Goal: Task Accomplishment & Management: Use online tool/utility

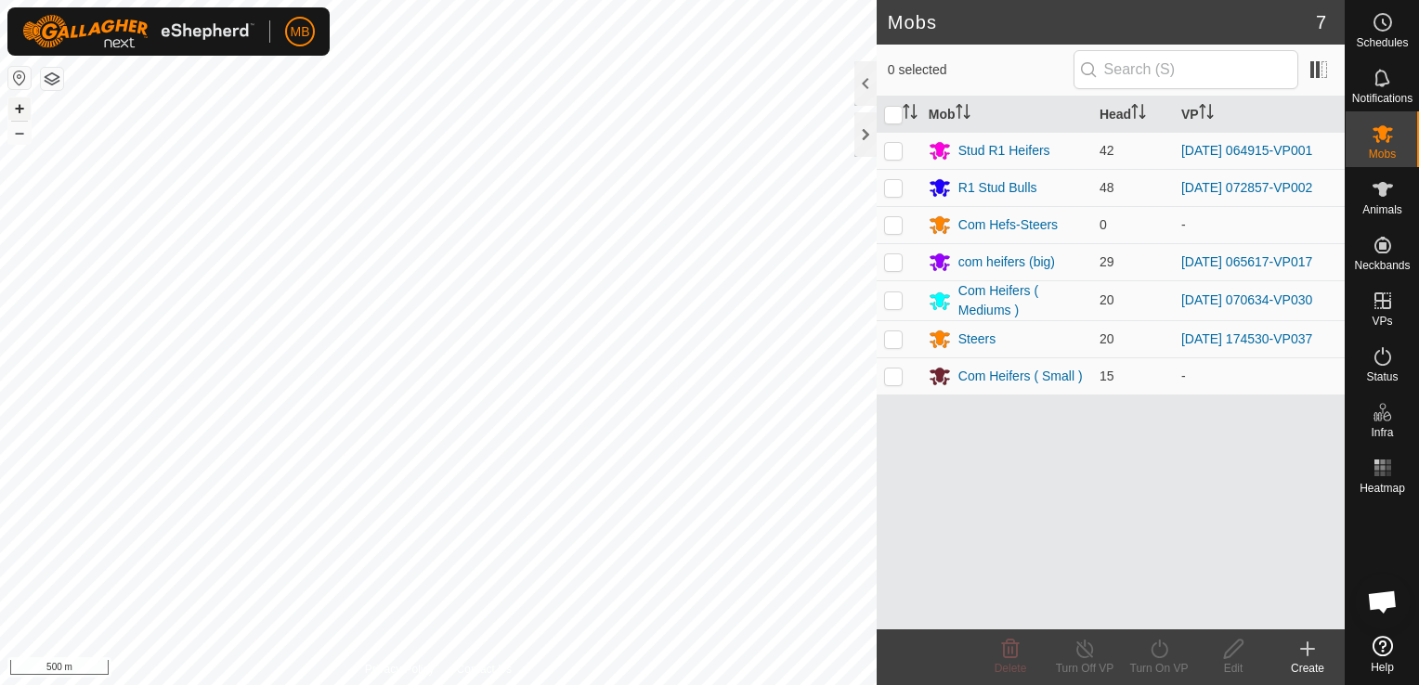
click at [19, 110] on button "+" at bounding box center [19, 108] width 22 height 22
click at [12, 106] on button "+" at bounding box center [19, 108] width 22 height 22
click at [16, 141] on button "–" at bounding box center [19, 133] width 22 height 22
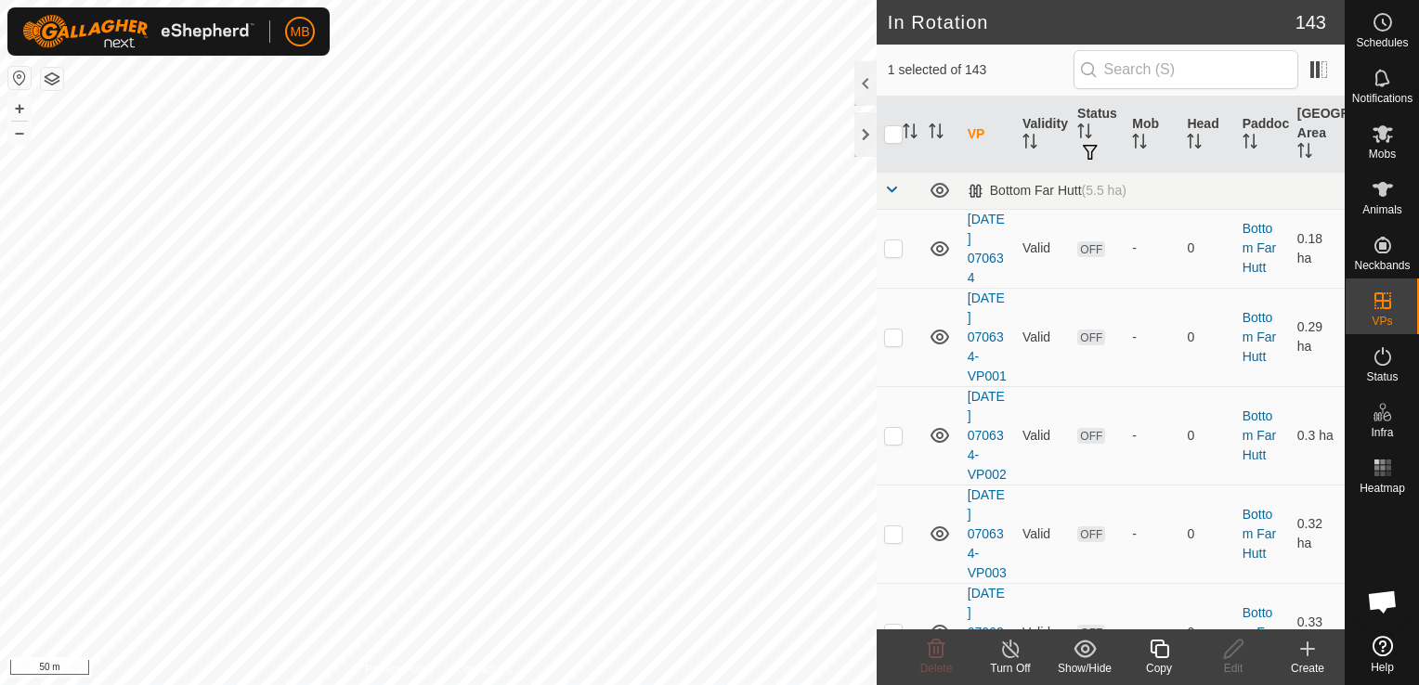
click at [1159, 662] on div "Copy" at bounding box center [1159, 668] width 74 height 17
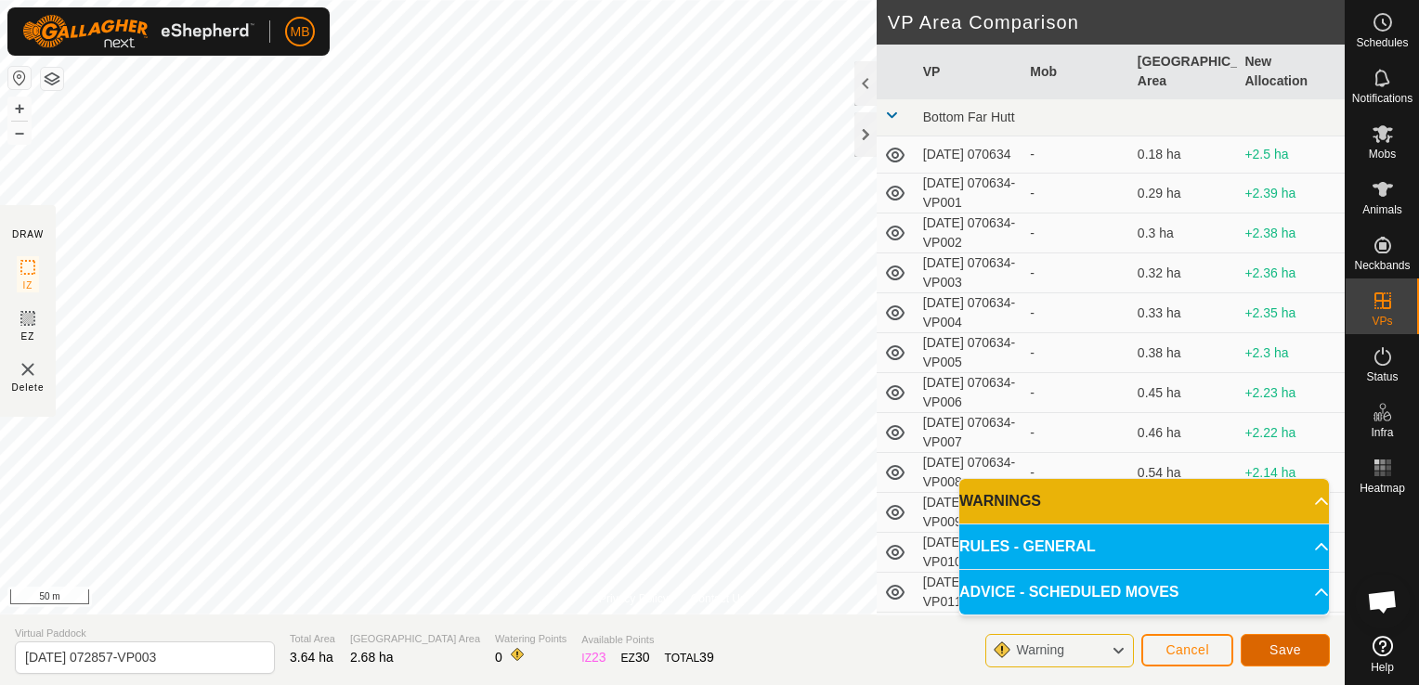
click at [1275, 653] on span "Save" at bounding box center [1285, 650] width 32 height 15
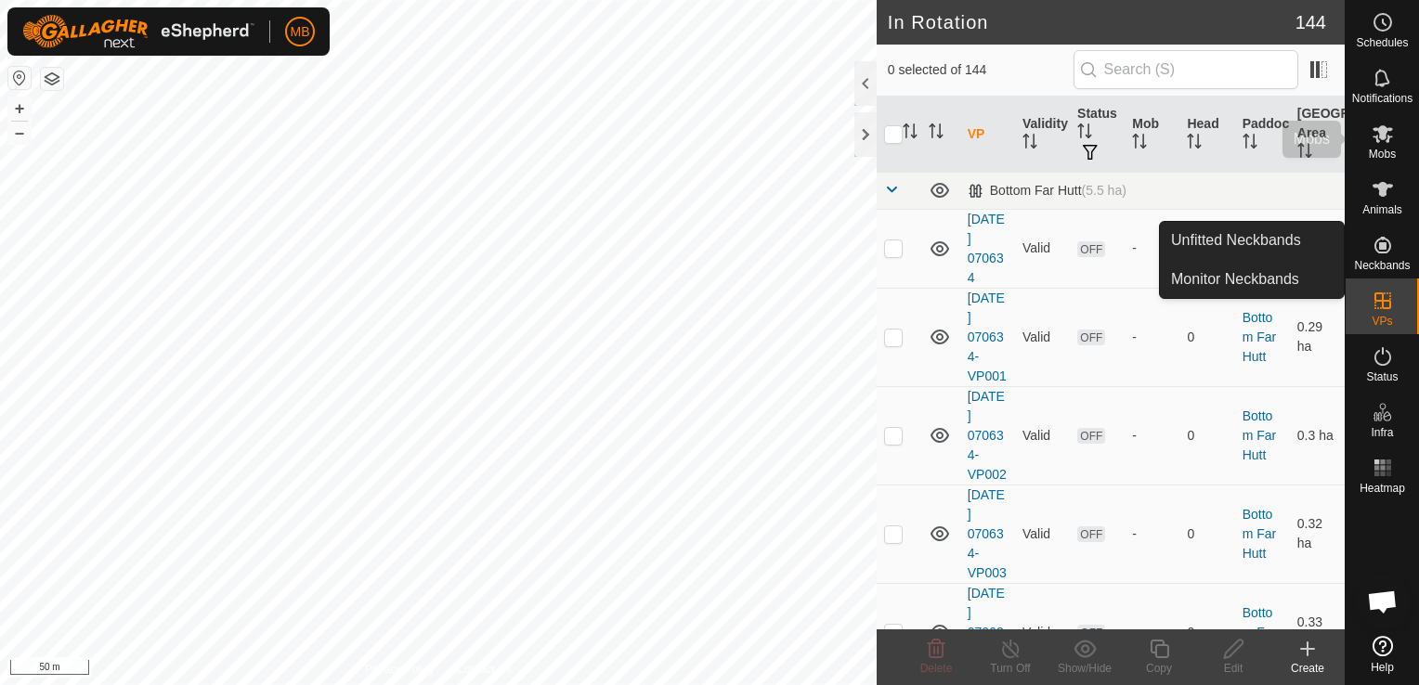
click at [1379, 146] on es-mob-svg-icon at bounding box center [1382, 134] width 33 height 30
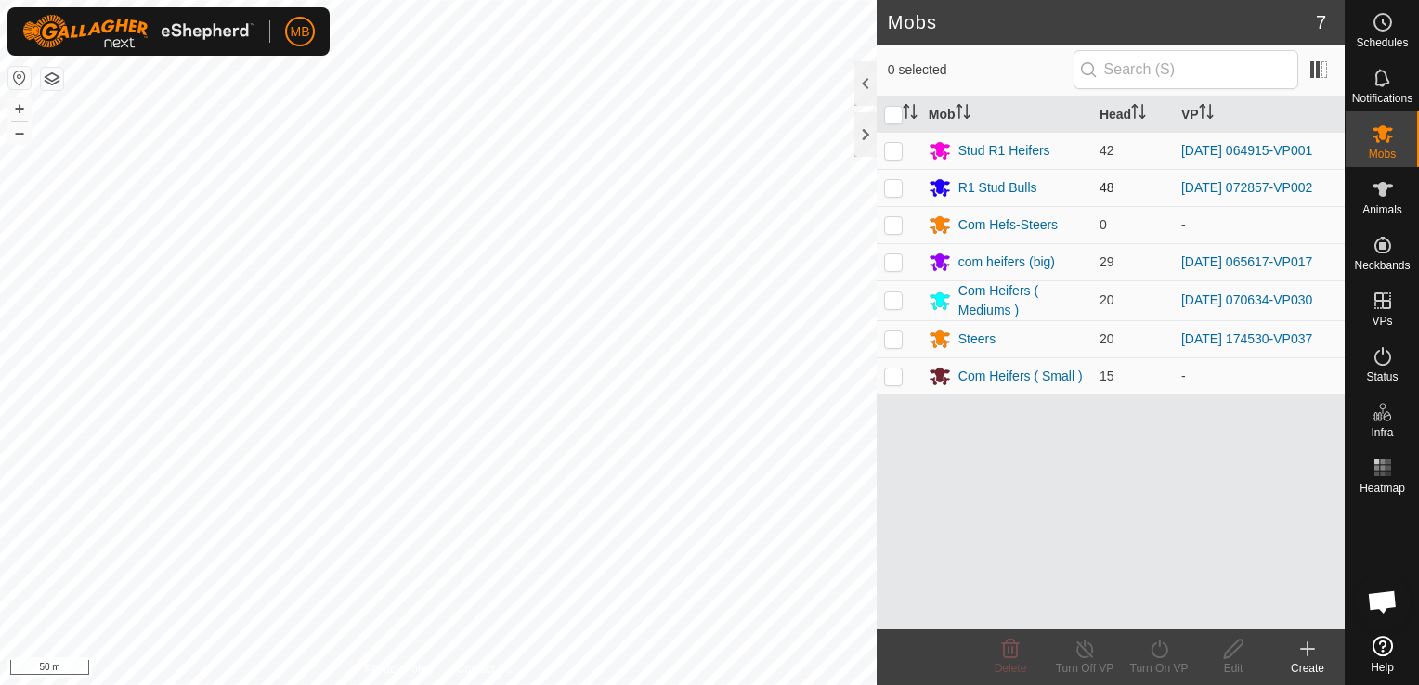
click at [889, 184] on p-checkbox at bounding box center [893, 187] width 19 height 15
checkbox input "true"
click at [1162, 666] on div "Turn On VP" at bounding box center [1159, 668] width 74 height 17
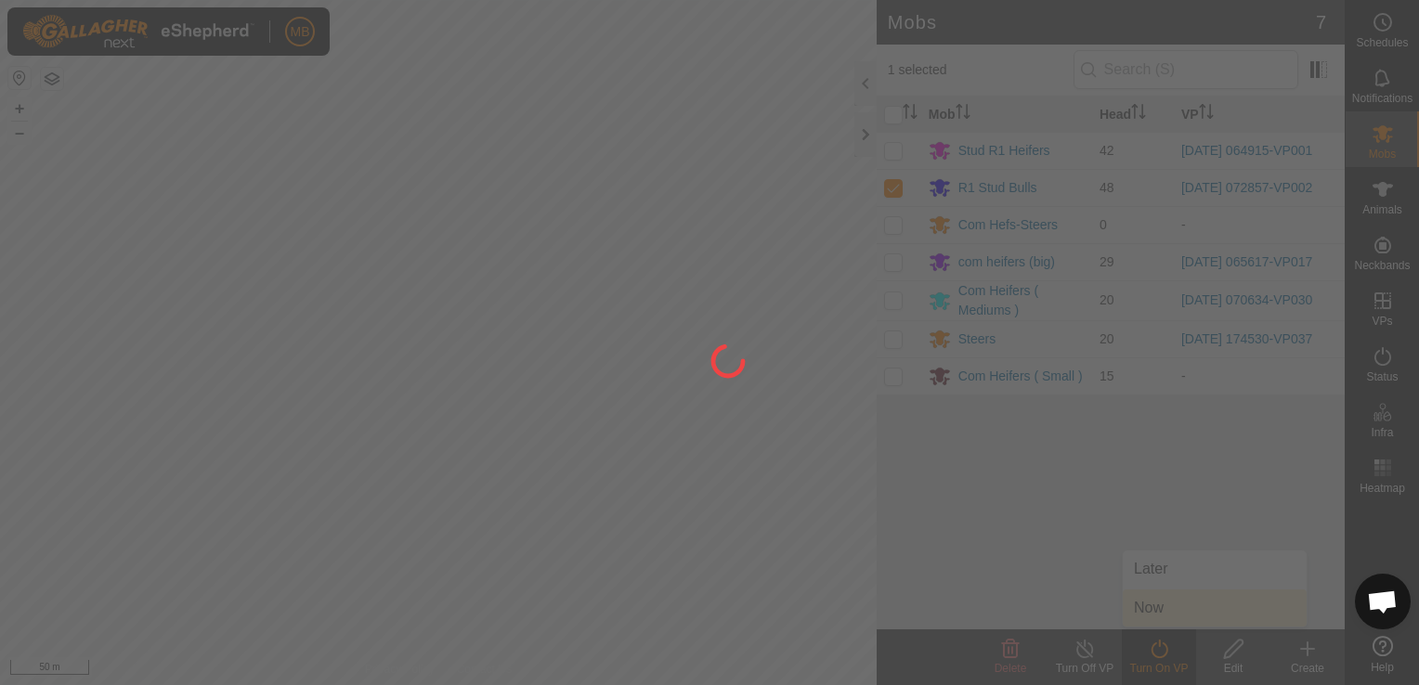
click at [1165, 622] on div at bounding box center [709, 342] width 1419 height 685
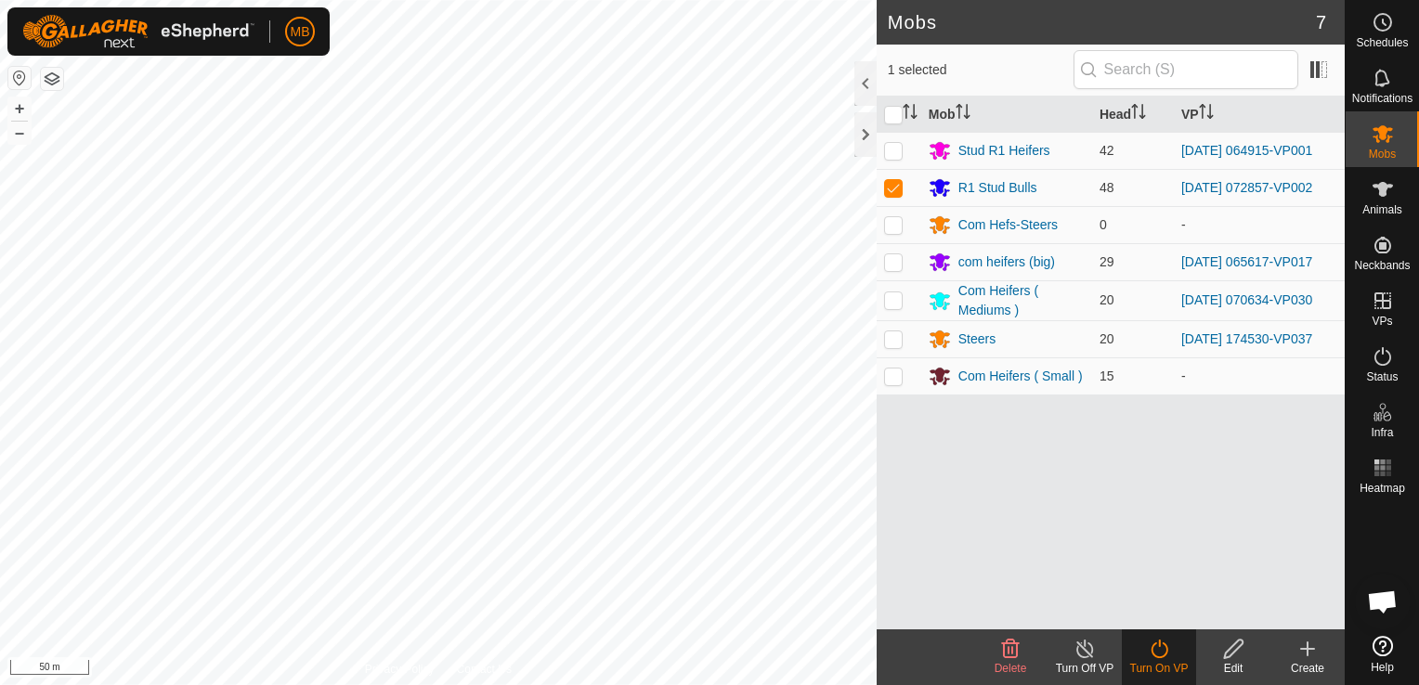
click at [1148, 668] on div "Turn On VP" at bounding box center [1159, 668] width 74 height 17
click at [1159, 648] on icon at bounding box center [1159, 649] width 23 height 22
click at [1148, 608] on link "Now" at bounding box center [1215, 608] width 184 height 37
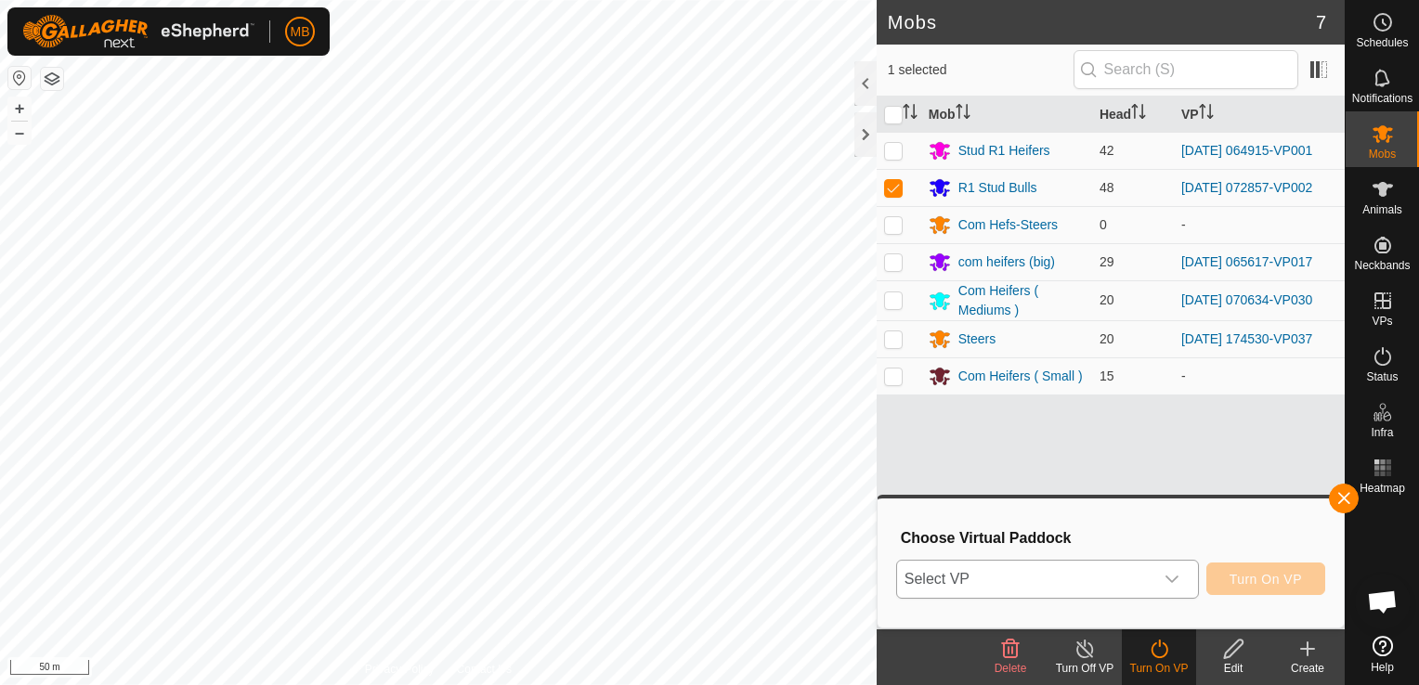
click at [1164, 571] on div "dropdown trigger" at bounding box center [1171, 579] width 37 height 37
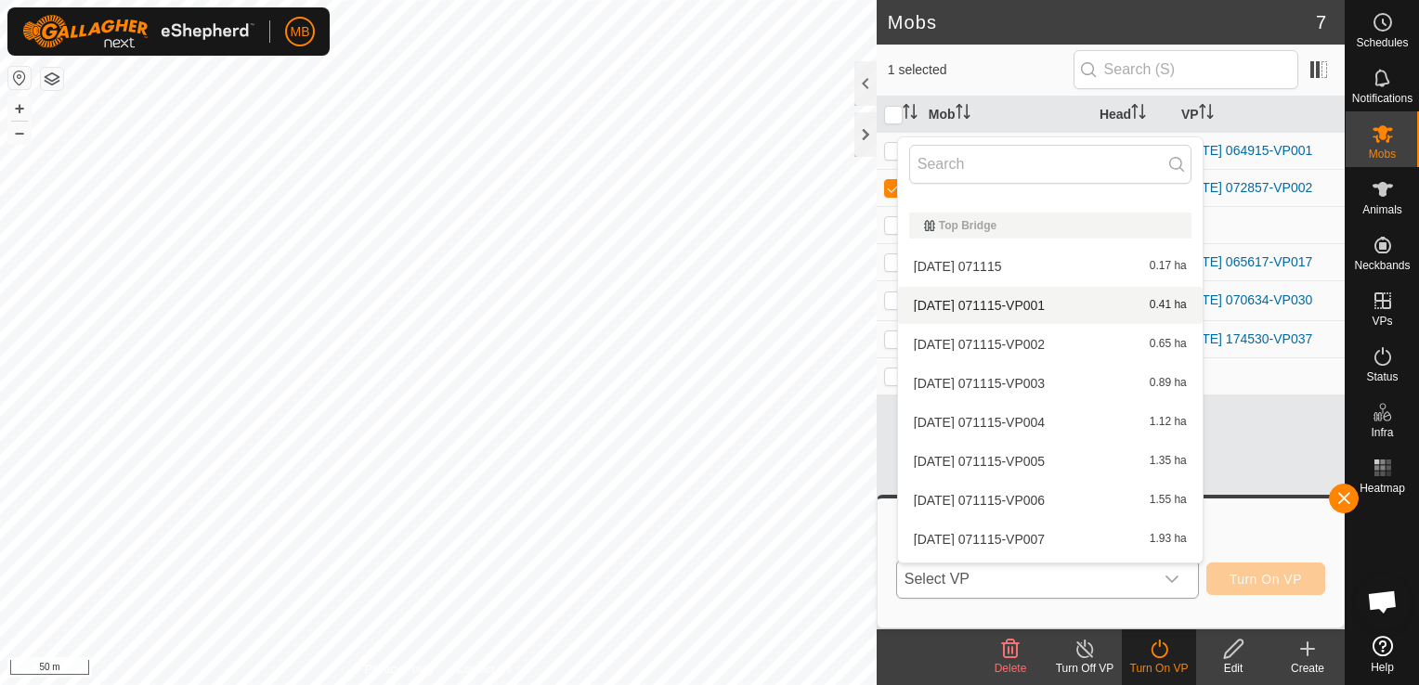
scroll to position [5193, 0]
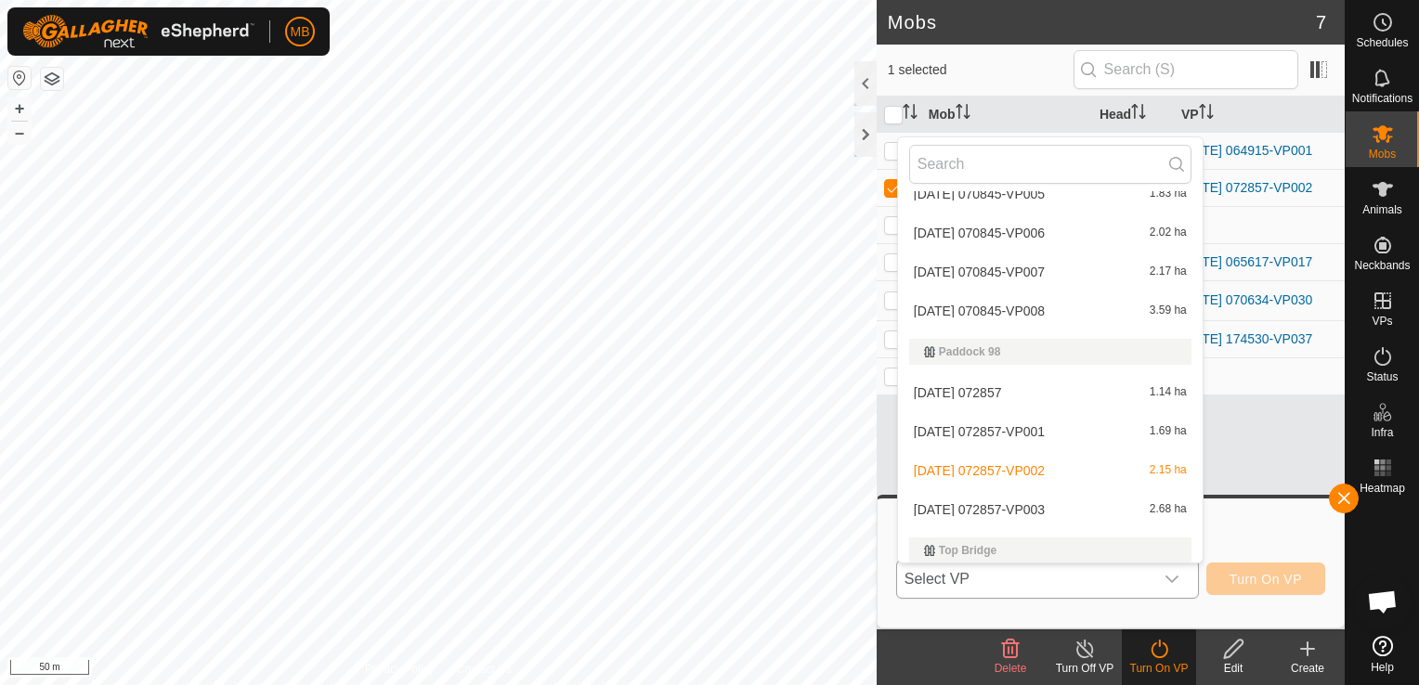
click at [1082, 509] on li "[DATE] 072857-VP003 2.68 ha" at bounding box center [1050, 509] width 305 height 37
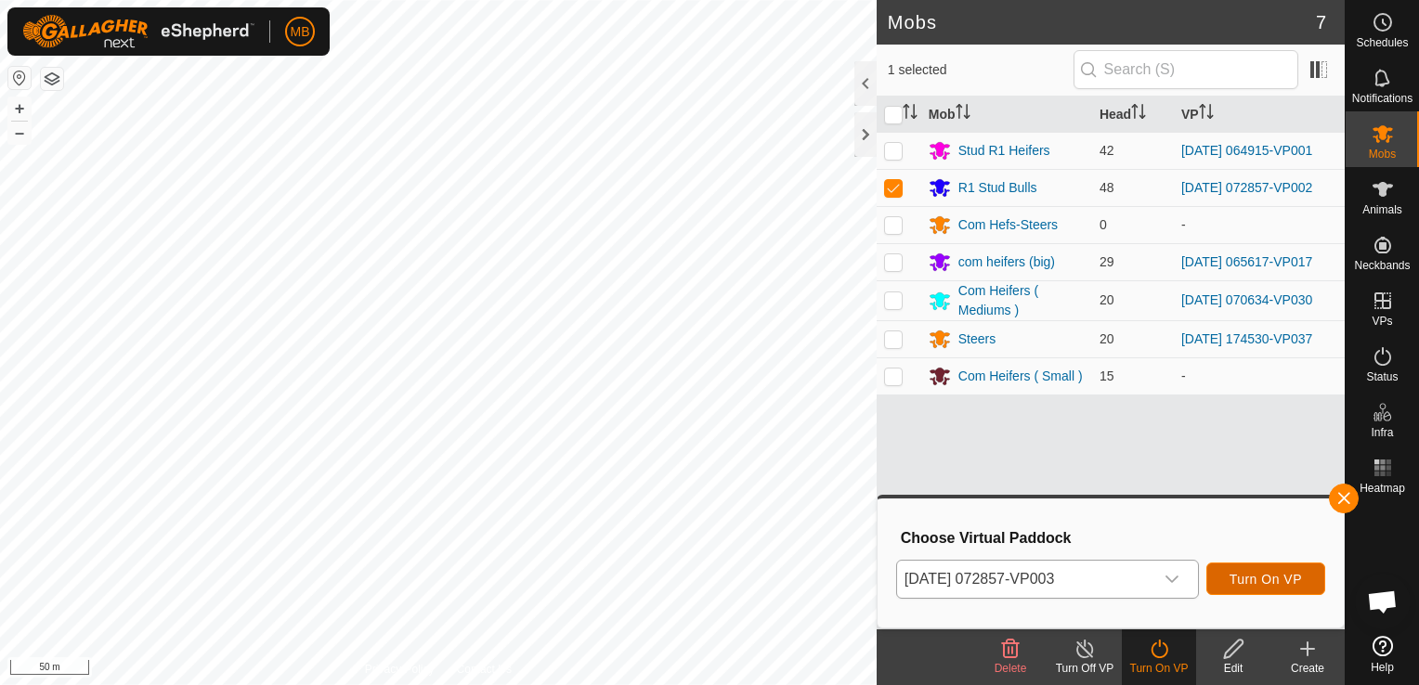
click at [1279, 579] on span "Turn On VP" at bounding box center [1265, 579] width 72 height 15
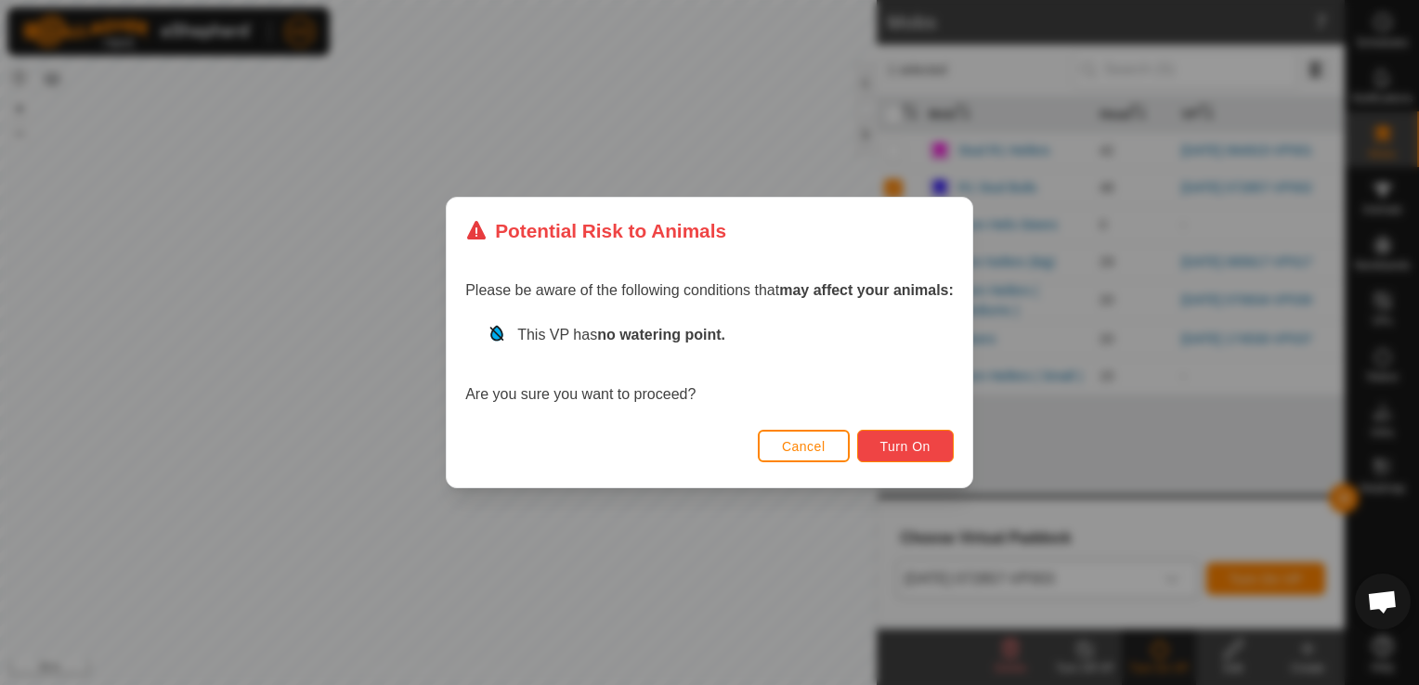
click at [924, 459] on button "Turn On" at bounding box center [905, 446] width 97 height 32
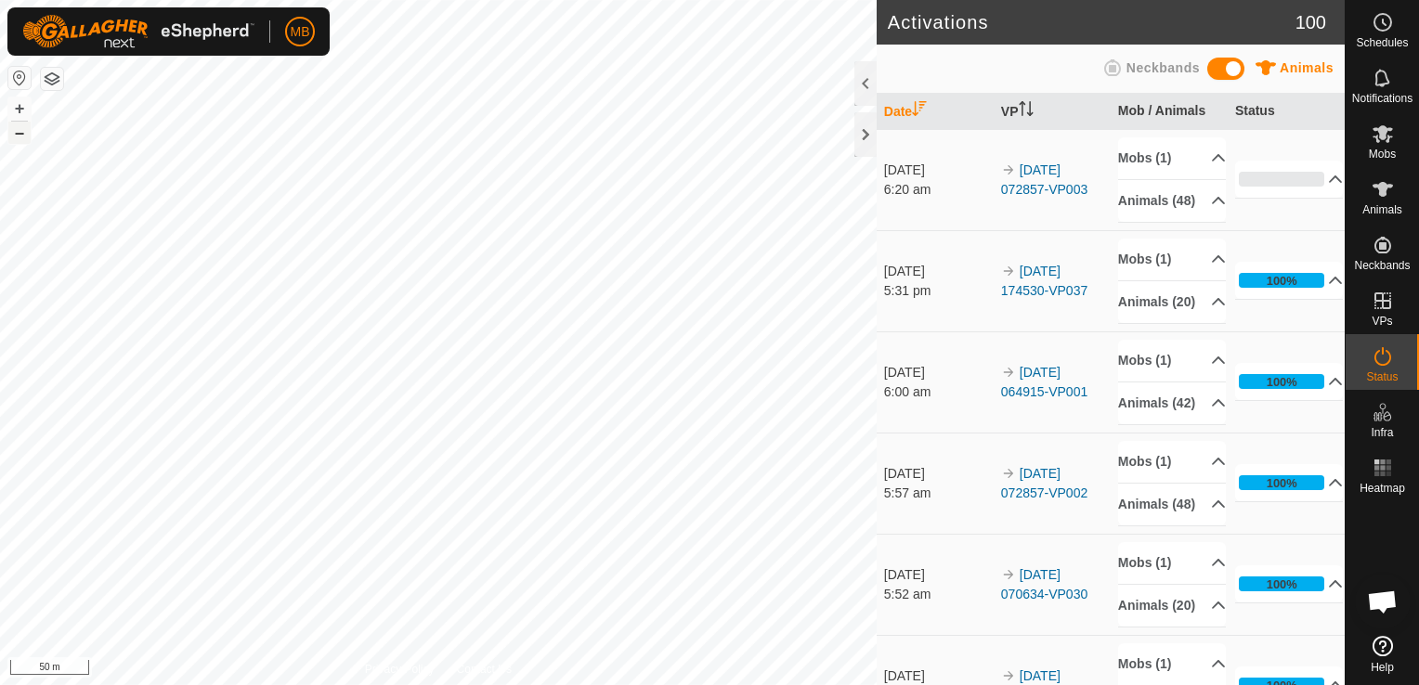
click at [23, 137] on button "–" at bounding box center [19, 133] width 22 height 22
click at [237, 684] on html "MB Schedules Notifications Mobs Animals Neckbands VPs Status Infra Heatmap Help…" at bounding box center [709, 342] width 1419 height 685
click at [18, 106] on button "+" at bounding box center [19, 108] width 22 height 22
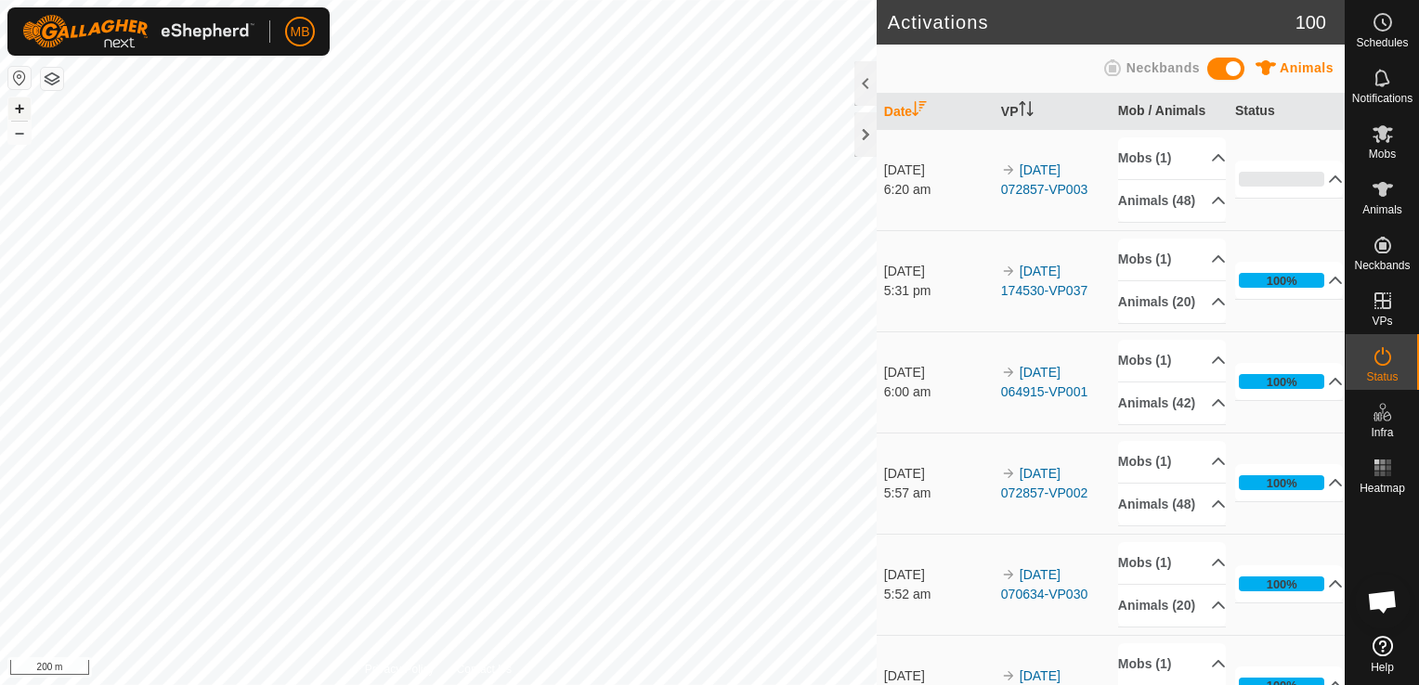
click at [18, 106] on button "+" at bounding box center [19, 108] width 22 height 22
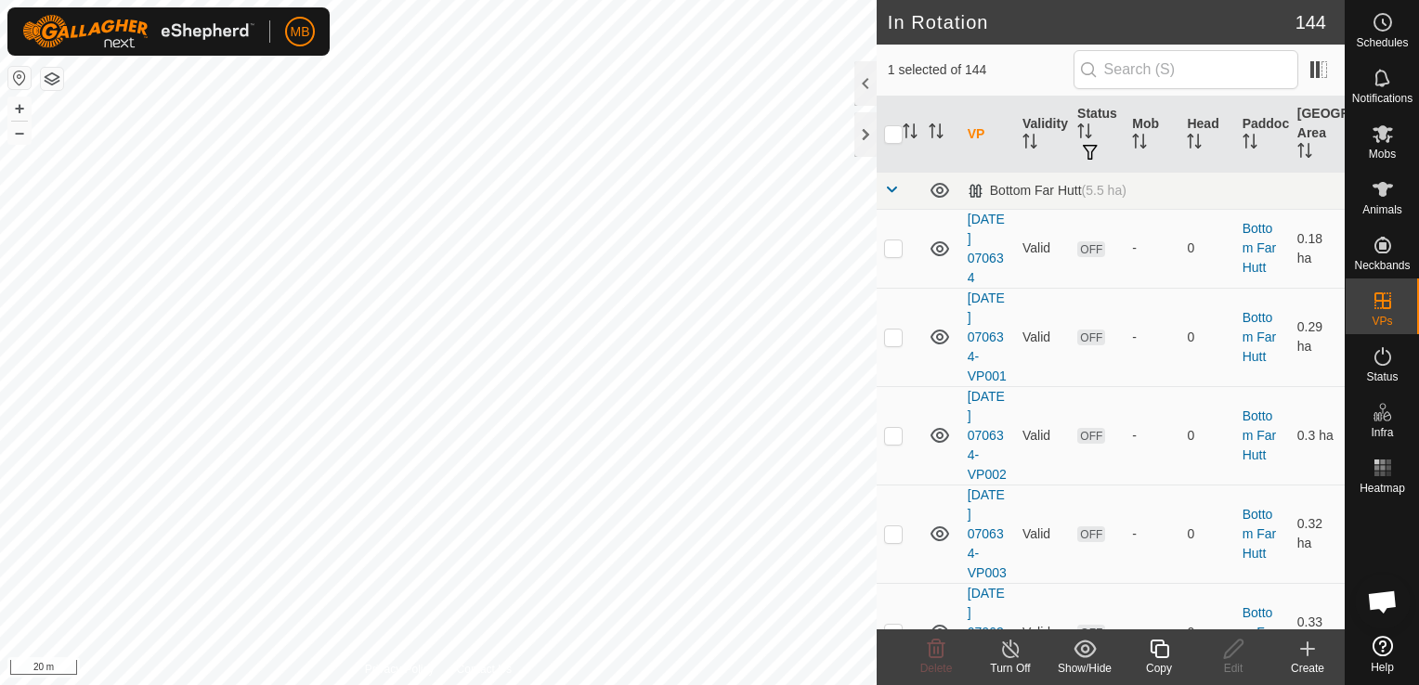
click at [1155, 658] on icon at bounding box center [1159, 649] width 23 height 22
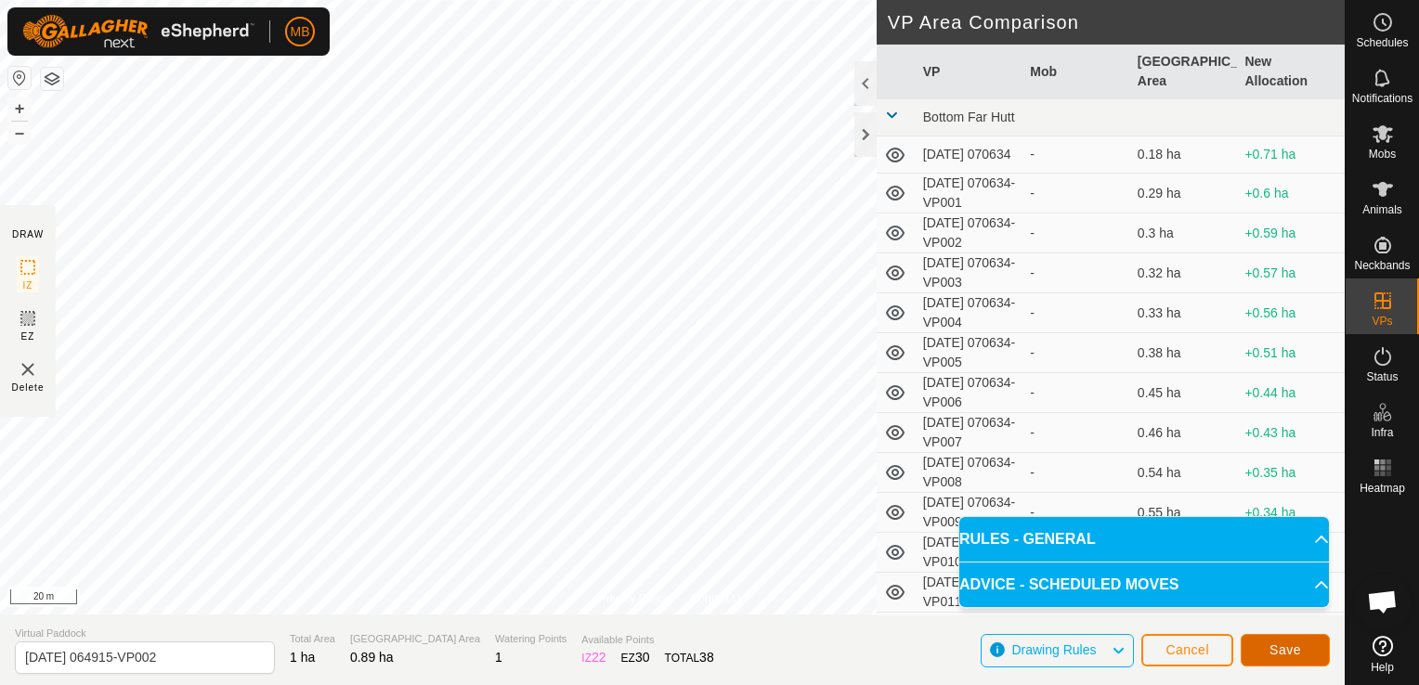
click at [1281, 652] on span "Save" at bounding box center [1285, 650] width 32 height 15
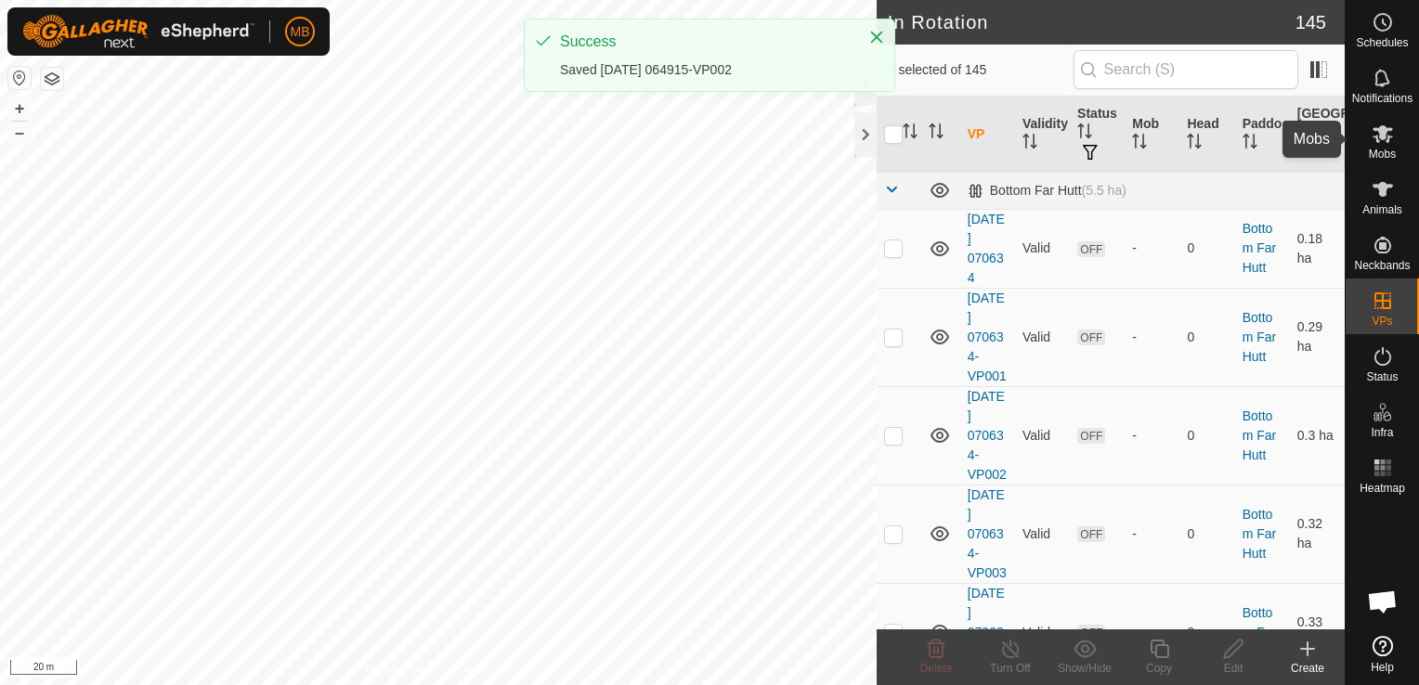
click at [1378, 152] on span "Mobs" at bounding box center [1382, 154] width 27 height 11
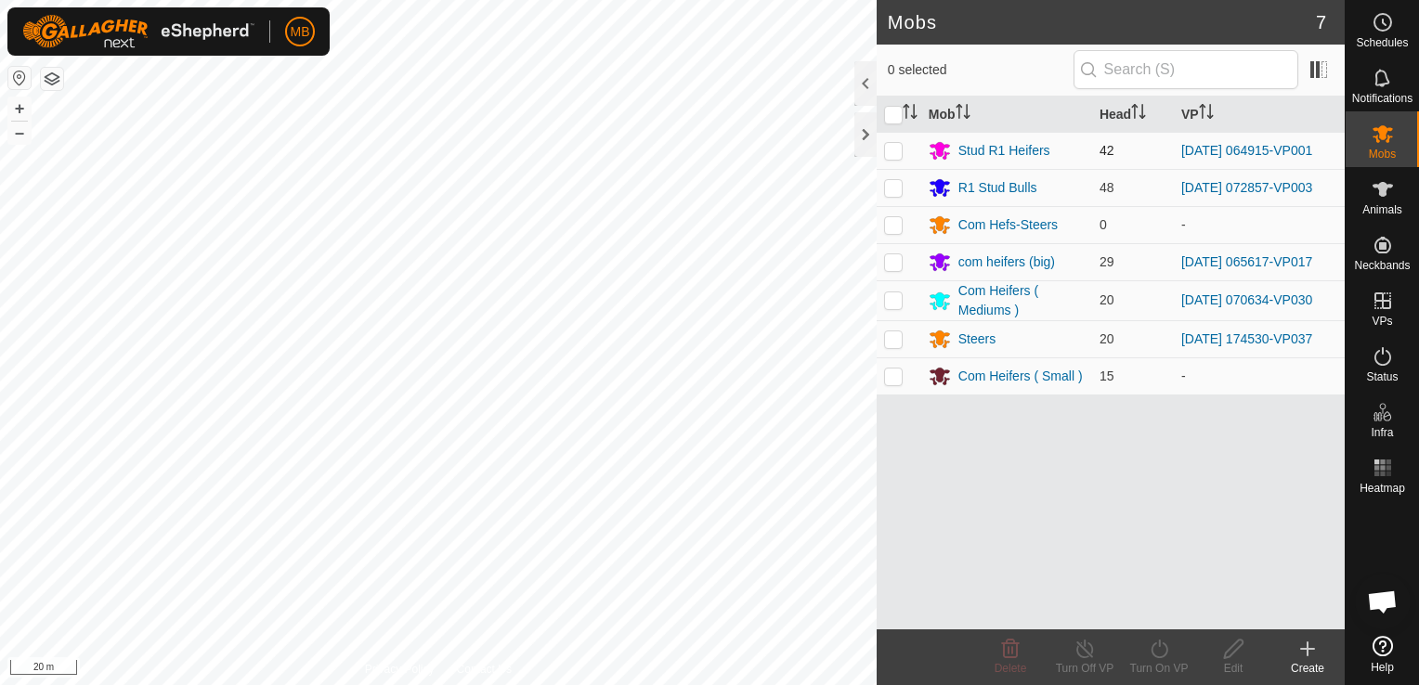
click at [894, 147] on p-checkbox at bounding box center [893, 150] width 19 height 15
checkbox input "true"
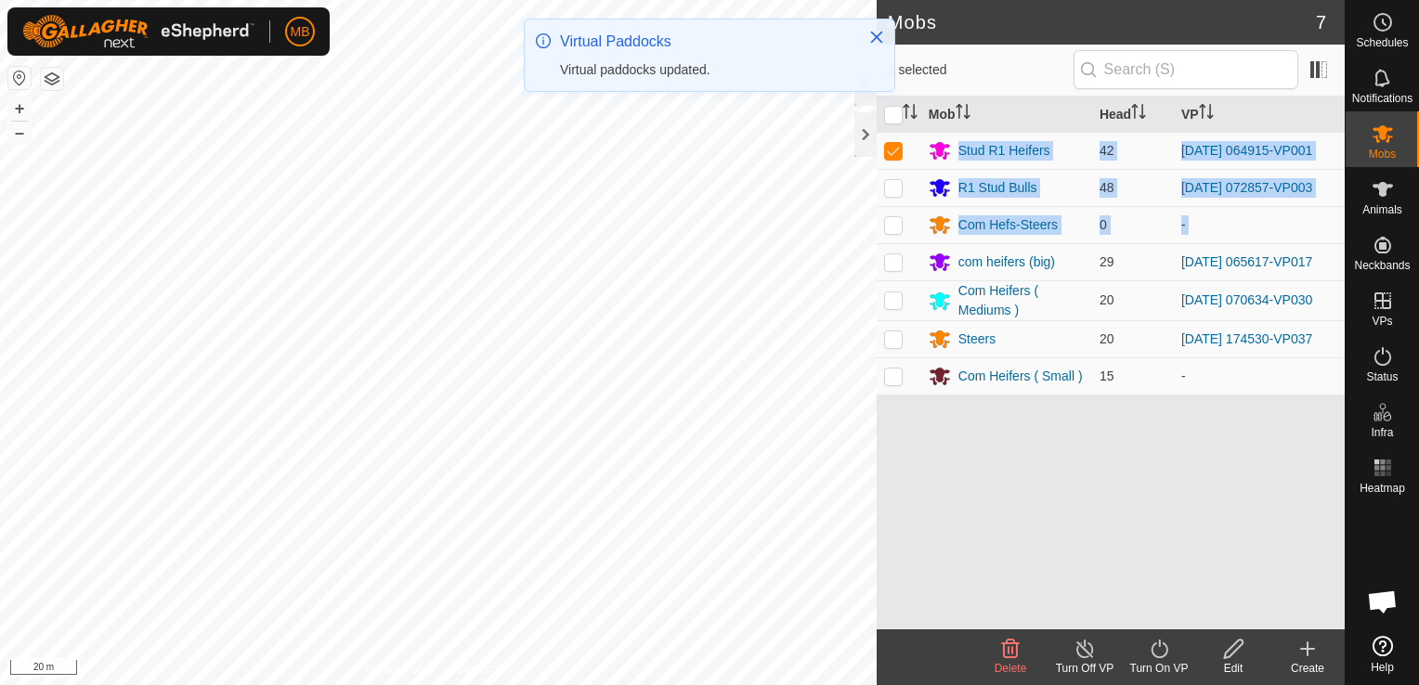
drag, startPoint x: 906, startPoint y: 270, endPoint x: 1018, endPoint y: 602, distance: 349.7
click at [1018, 602] on div "Mob Head VP Stud R1 Heifers 42 [DATE] 064915-VP001 R1 Stud Bulls 48 [DATE] 0728…" at bounding box center [1110, 363] width 468 height 533
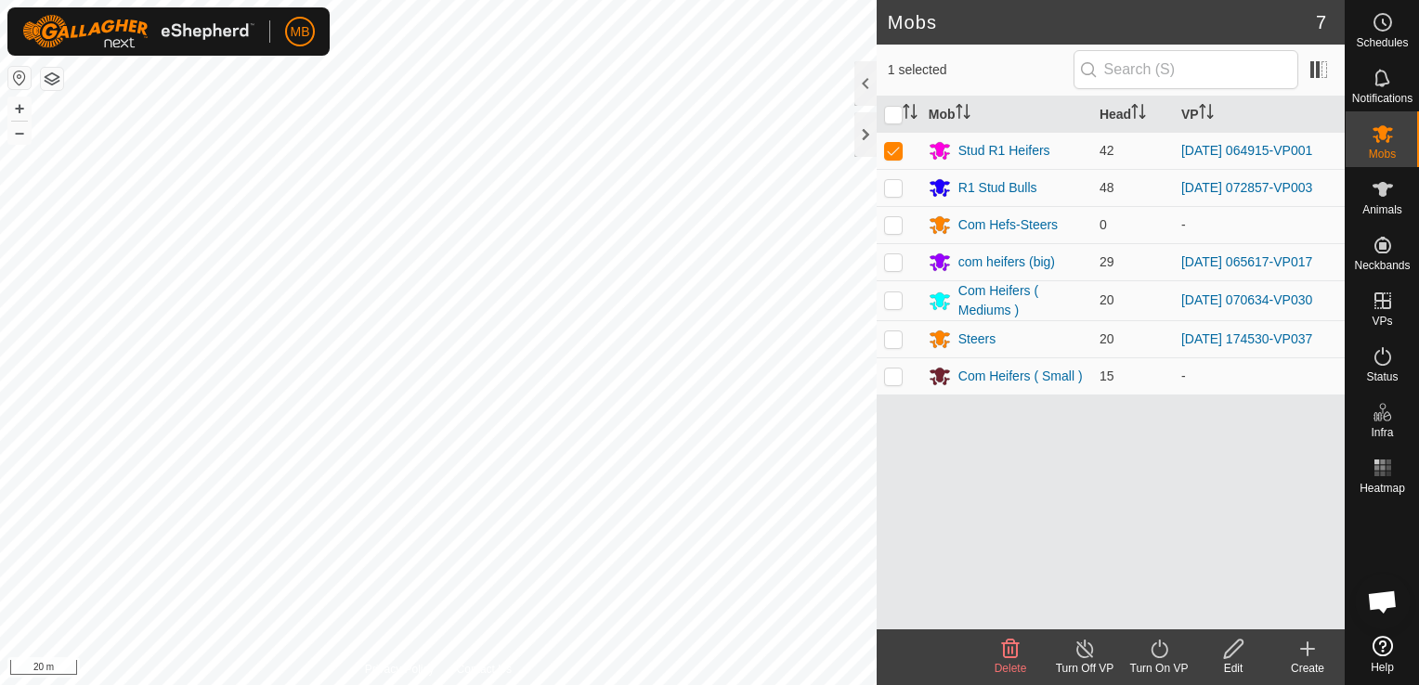
click at [1157, 658] on icon at bounding box center [1159, 649] width 23 height 22
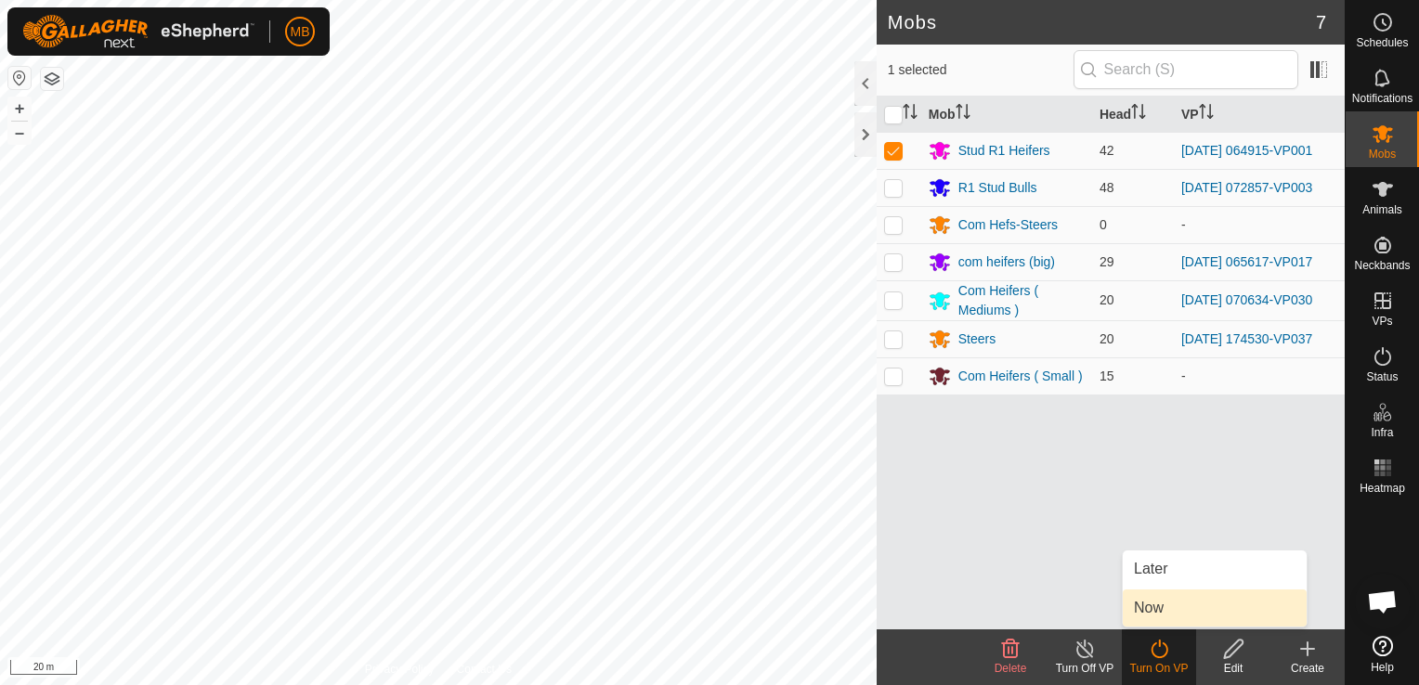
click at [1159, 609] on link "Now" at bounding box center [1215, 608] width 184 height 37
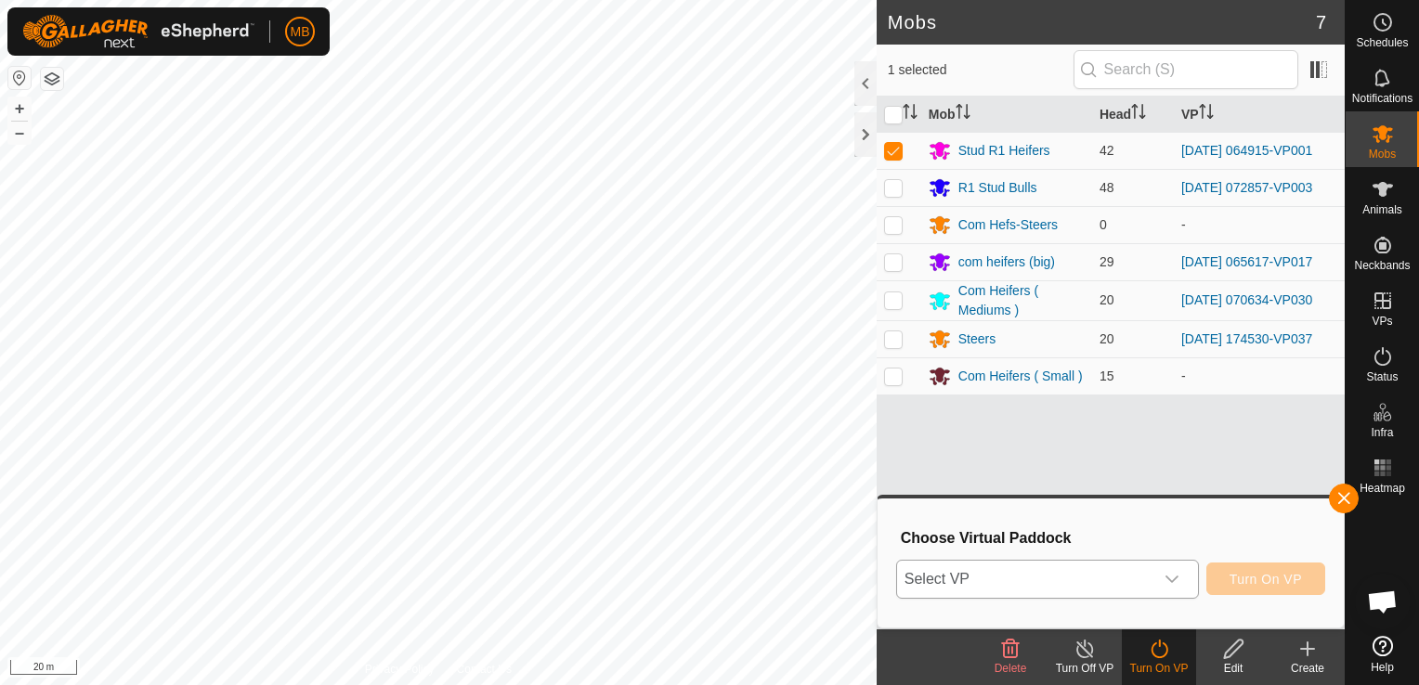
click at [1185, 581] on div "dropdown trigger" at bounding box center [1171, 579] width 37 height 37
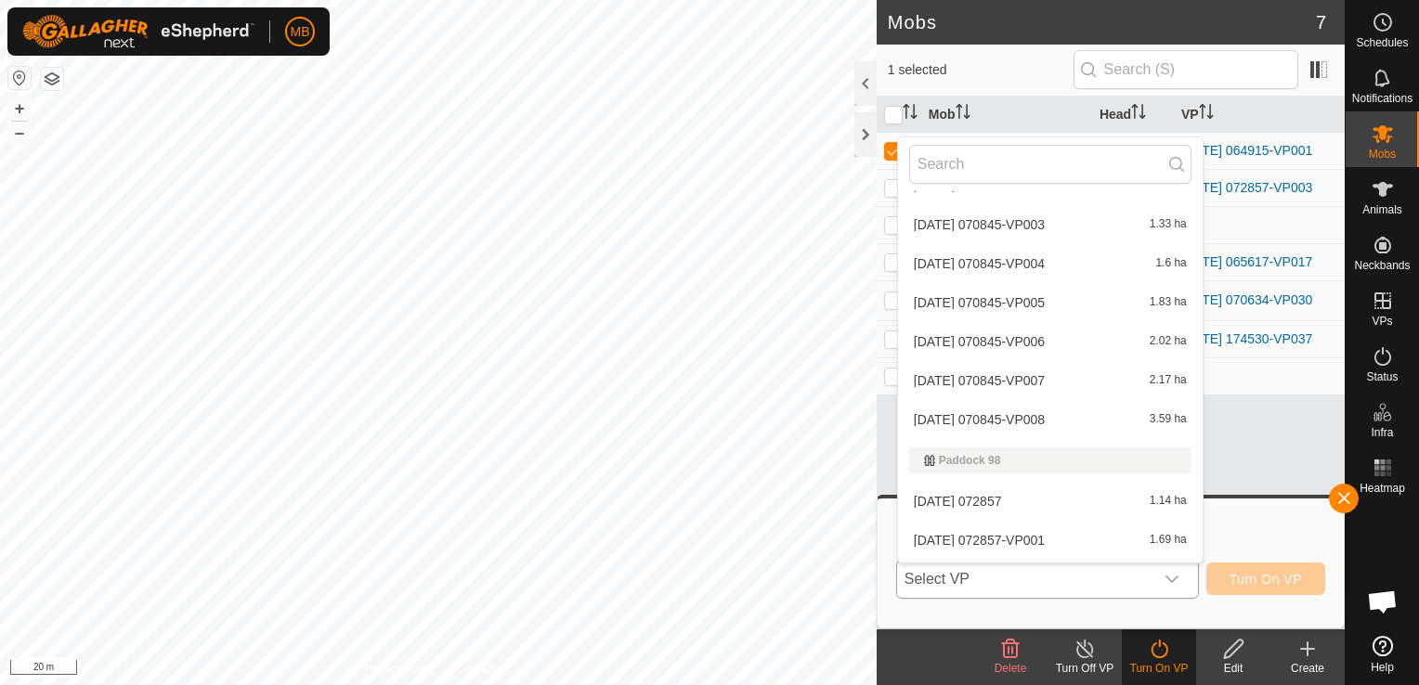
scroll to position [5734, 0]
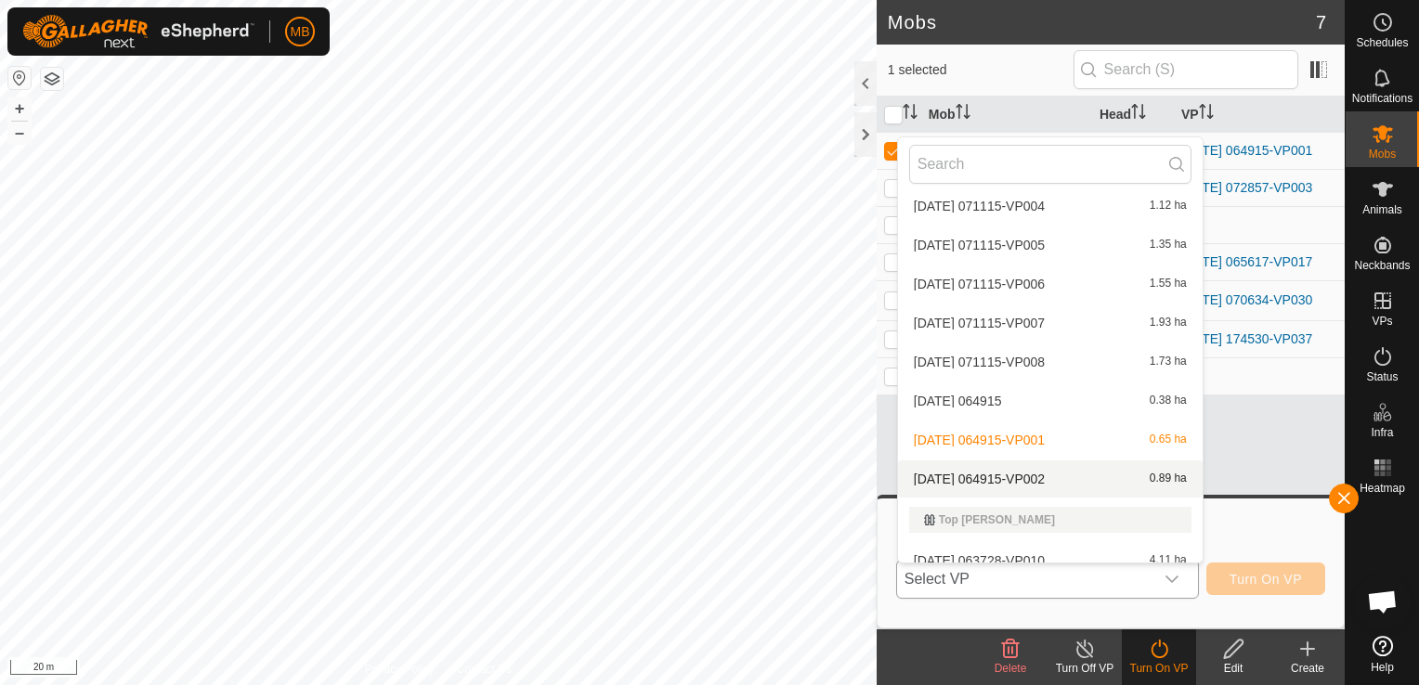
click at [1138, 481] on li "[DATE] 064915-VP002 0.89 ha" at bounding box center [1050, 479] width 305 height 37
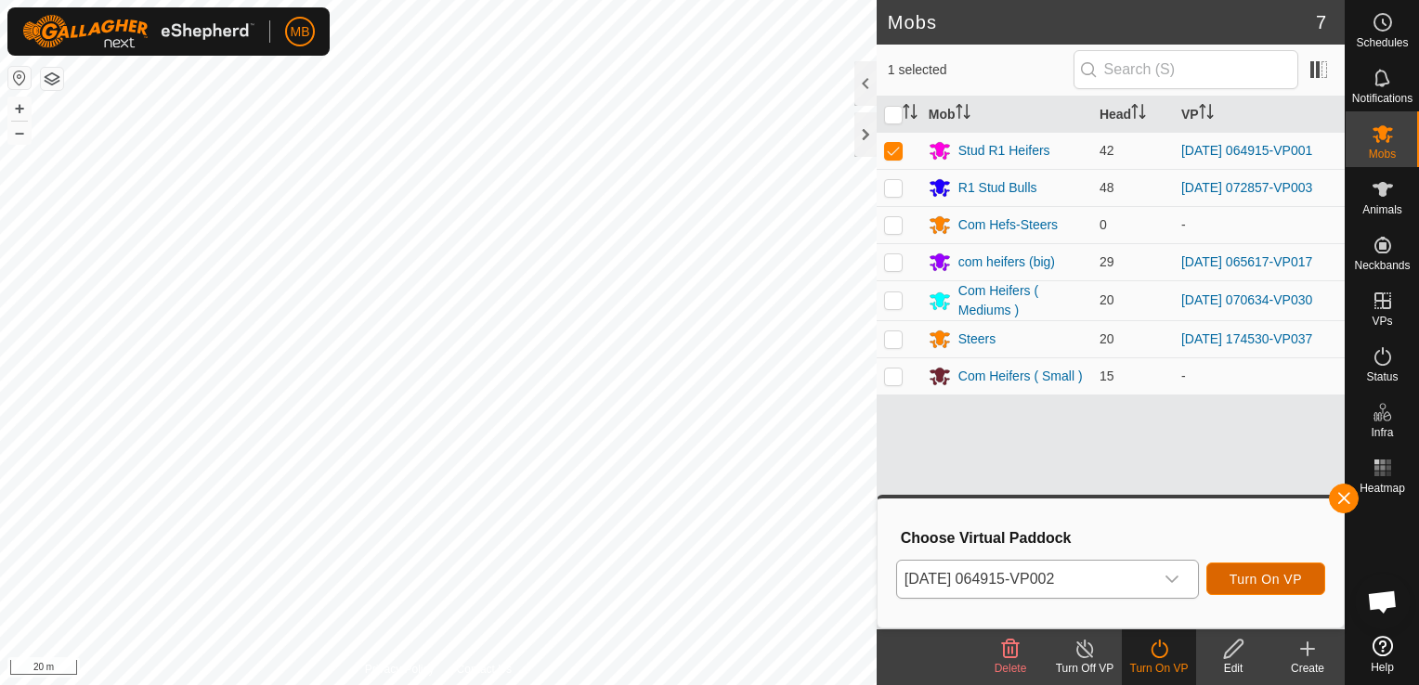
click at [1246, 577] on span "Turn On VP" at bounding box center [1265, 579] width 72 height 15
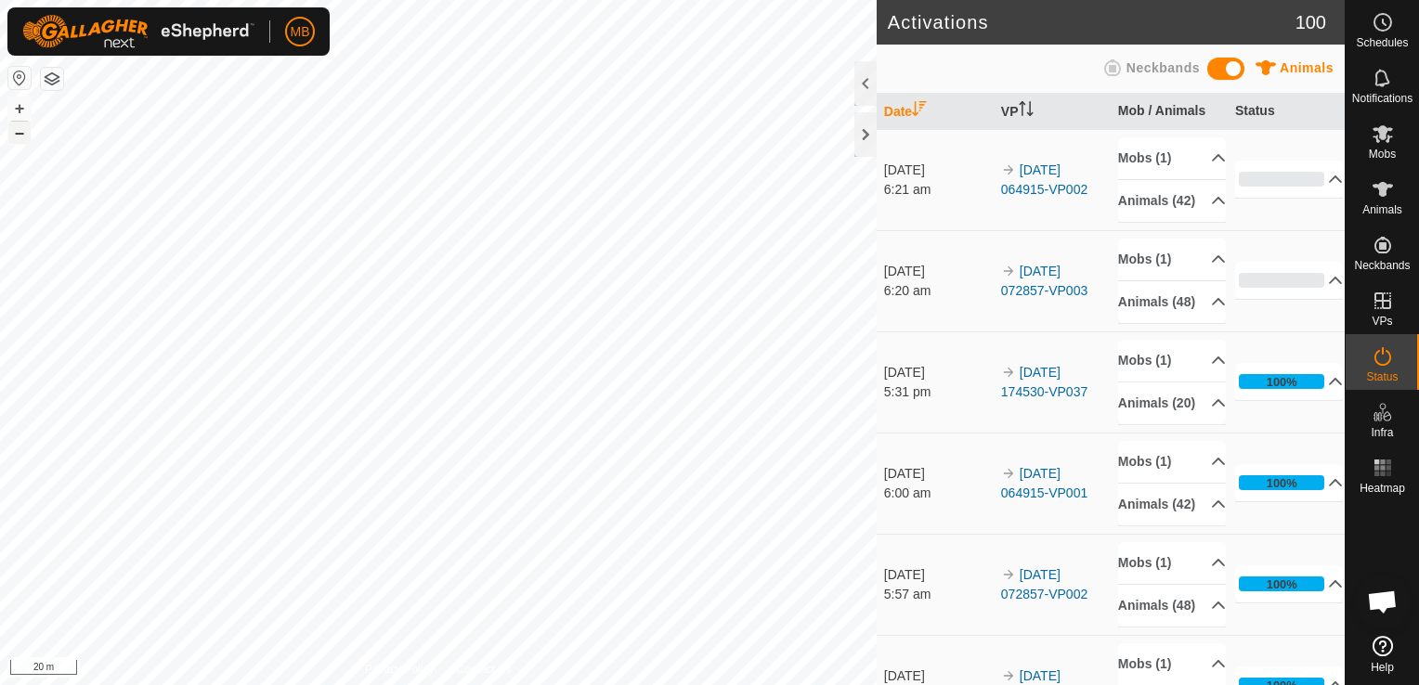
click at [19, 132] on button "–" at bounding box center [19, 133] width 22 height 22
click at [279, 684] on html "MB Schedules Notifications Mobs Animals Neckbands VPs Status Infra Heatmap Help…" at bounding box center [709, 342] width 1419 height 685
click at [230, 684] on html "MB Schedules Notifications Mobs Animals Neckbands VPs Status Infra Heatmap Help…" at bounding box center [709, 342] width 1419 height 685
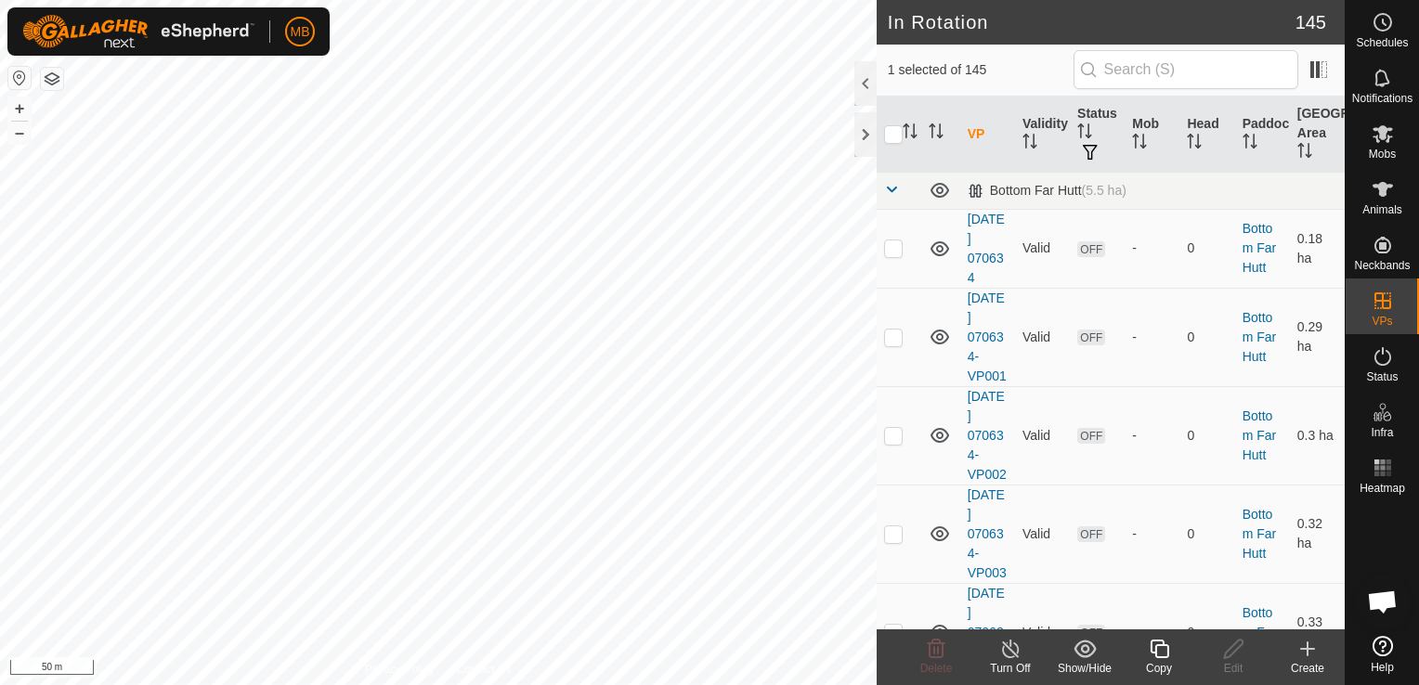
click at [1162, 654] on icon at bounding box center [1159, 649] width 23 height 22
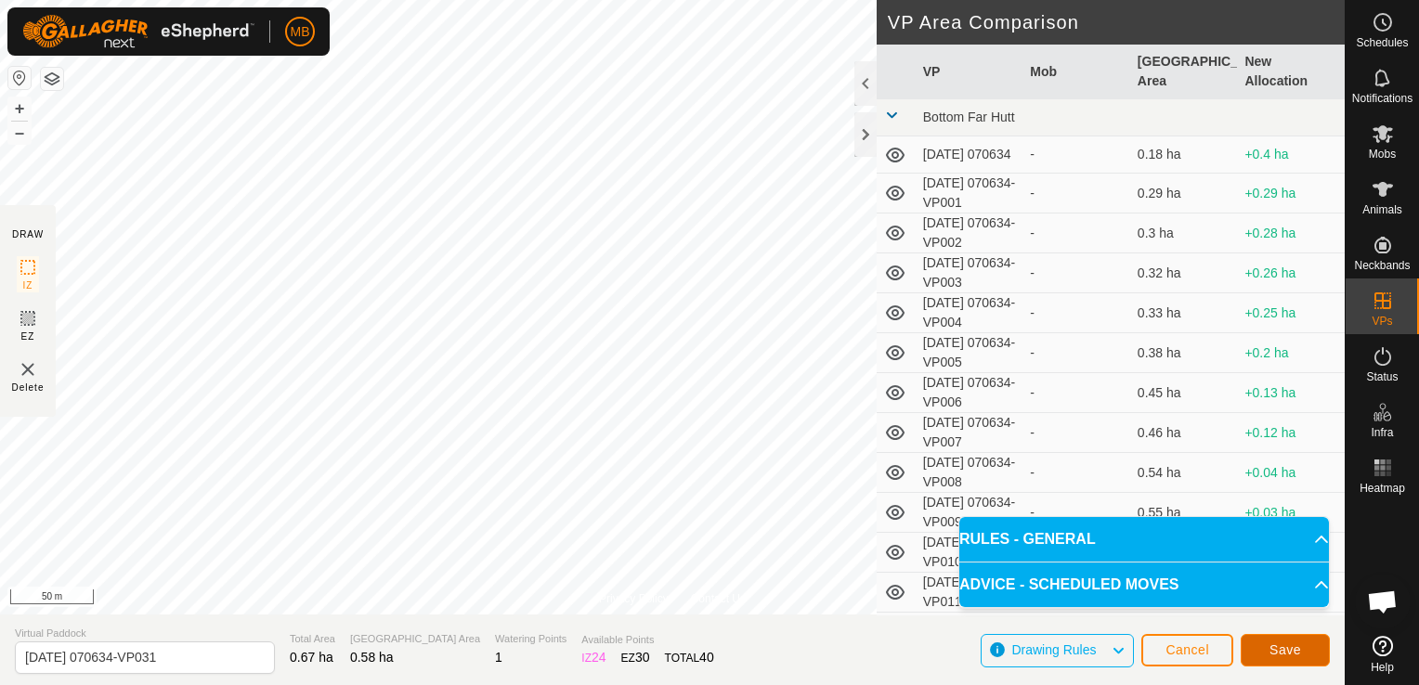
click at [1280, 651] on span "Save" at bounding box center [1285, 650] width 32 height 15
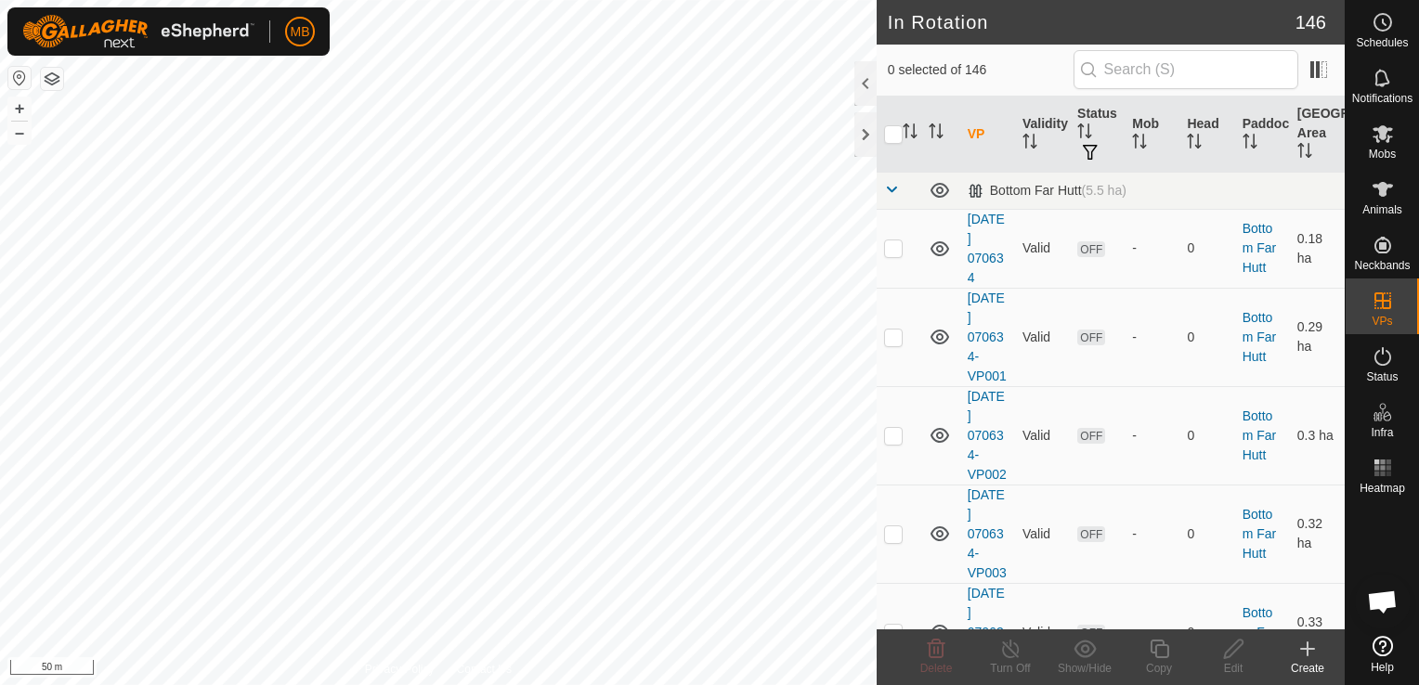
checkbox input "true"
click at [1148, 654] on icon at bounding box center [1159, 649] width 23 height 22
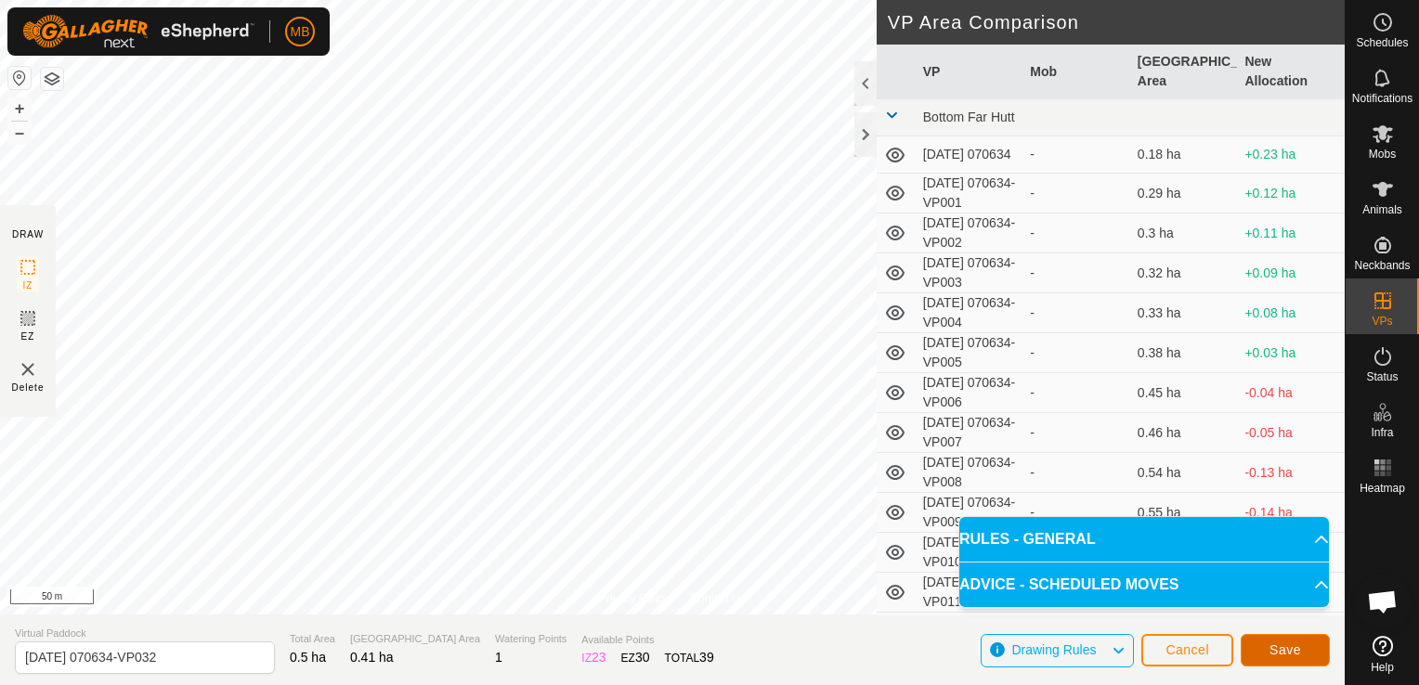
click at [1275, 649] on span "Save" at bounding box center [1285, 650] width 32 height 15
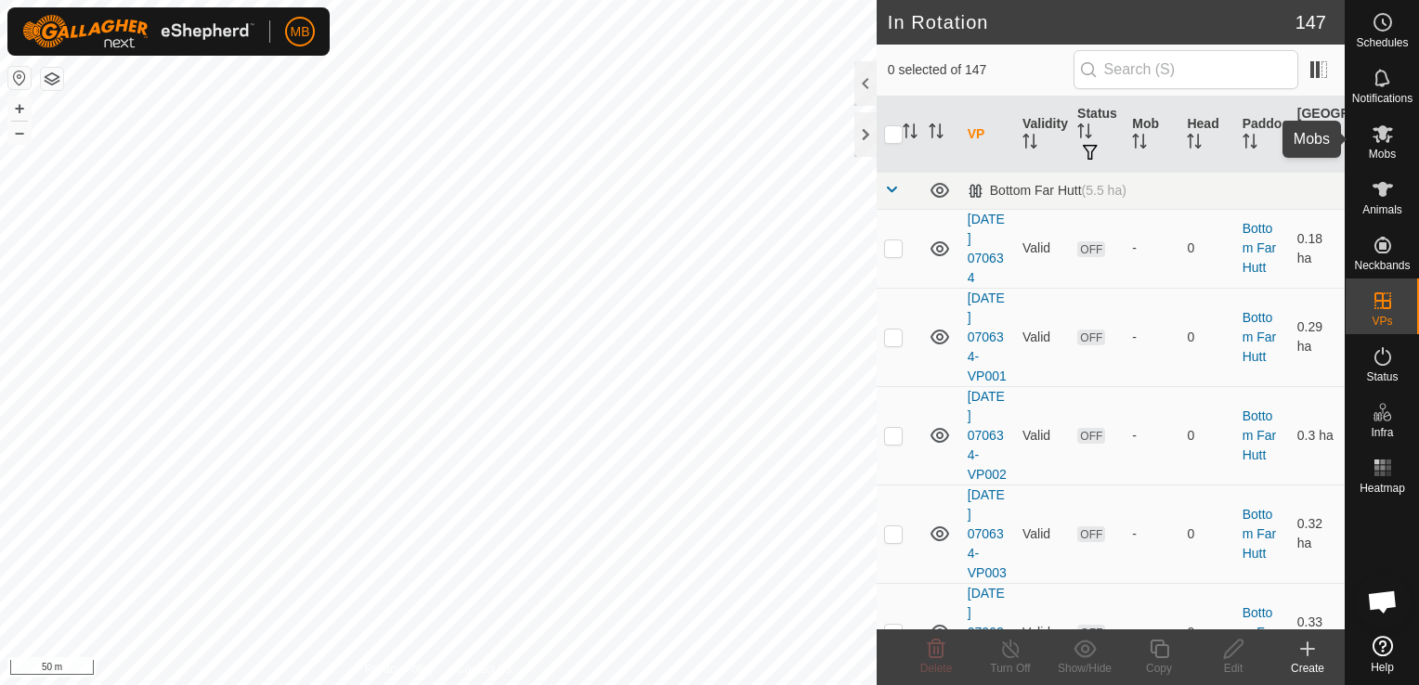
click at [1377, 150] on span "Mobs" at bounding box center [1382, 154] width 27 height 11
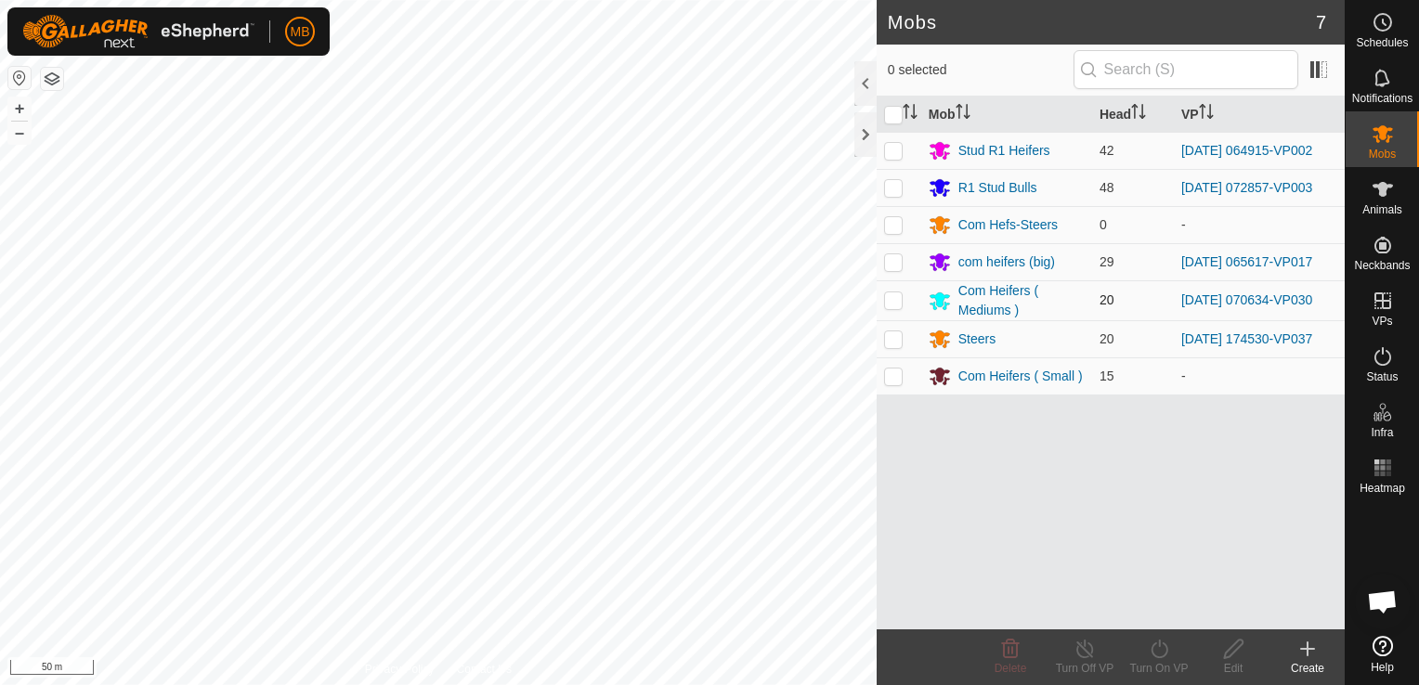
click at [895, 302] on p-checkbox at bounding box center [893, 299] width 19 height 15
checkbox input "true"
click at [1162, 650] on icon at bounding box center [1159, 649] width 23 height 22
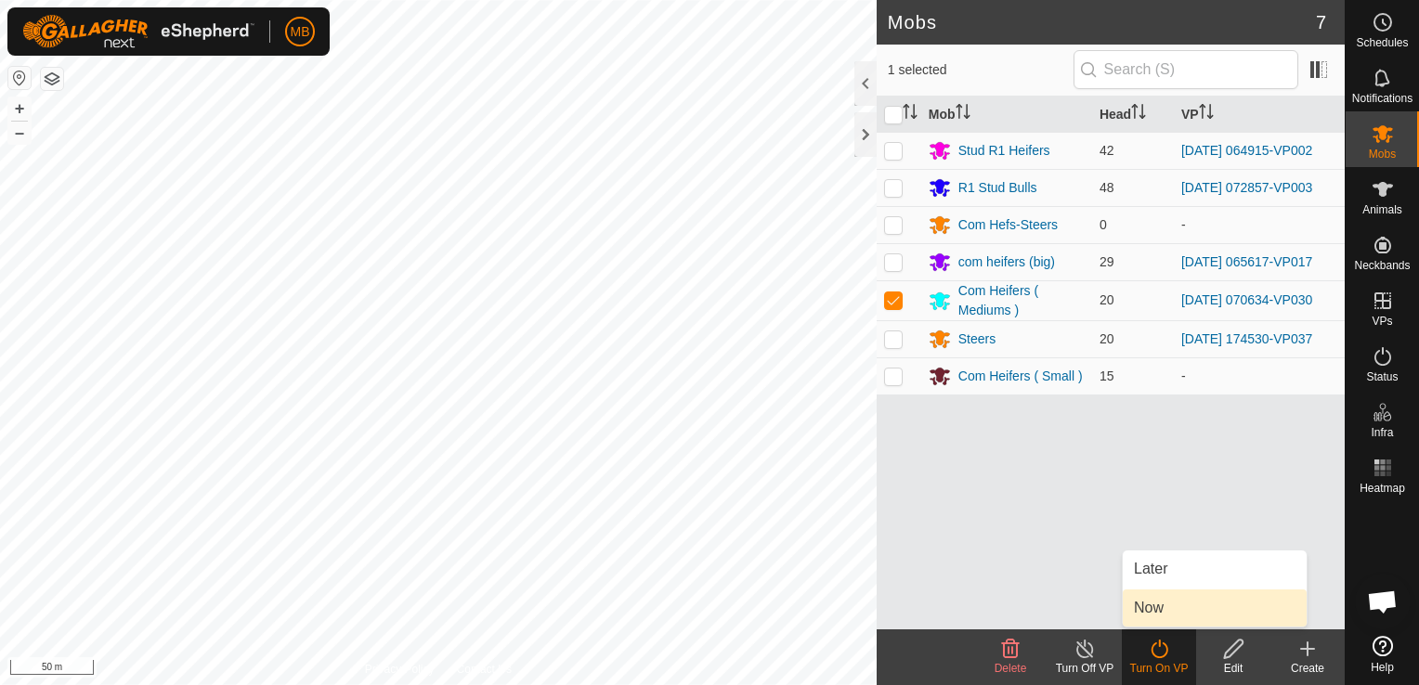
click at [1173, 607] on link "Now" at bounding box center [1215, 608] width 184 height 37
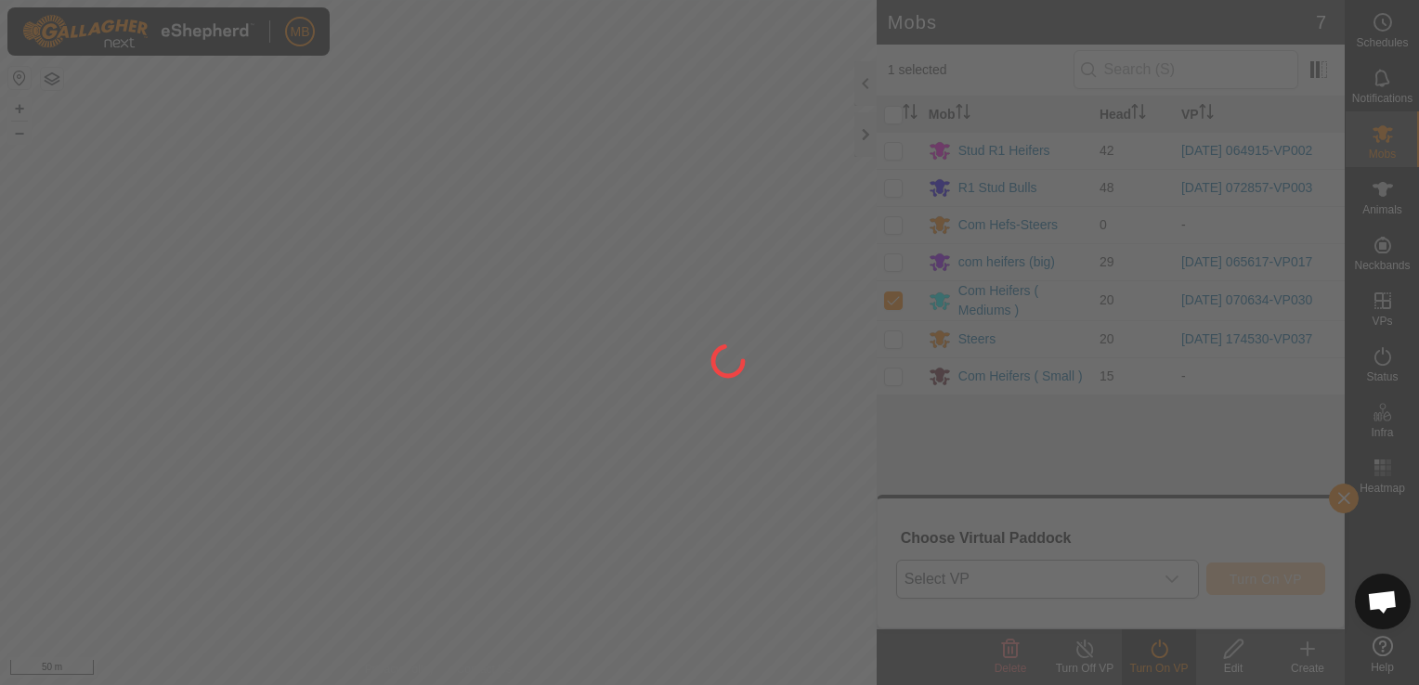
click at [1185, 587] on div at bounding box center [709, 342] width 1419 height 685
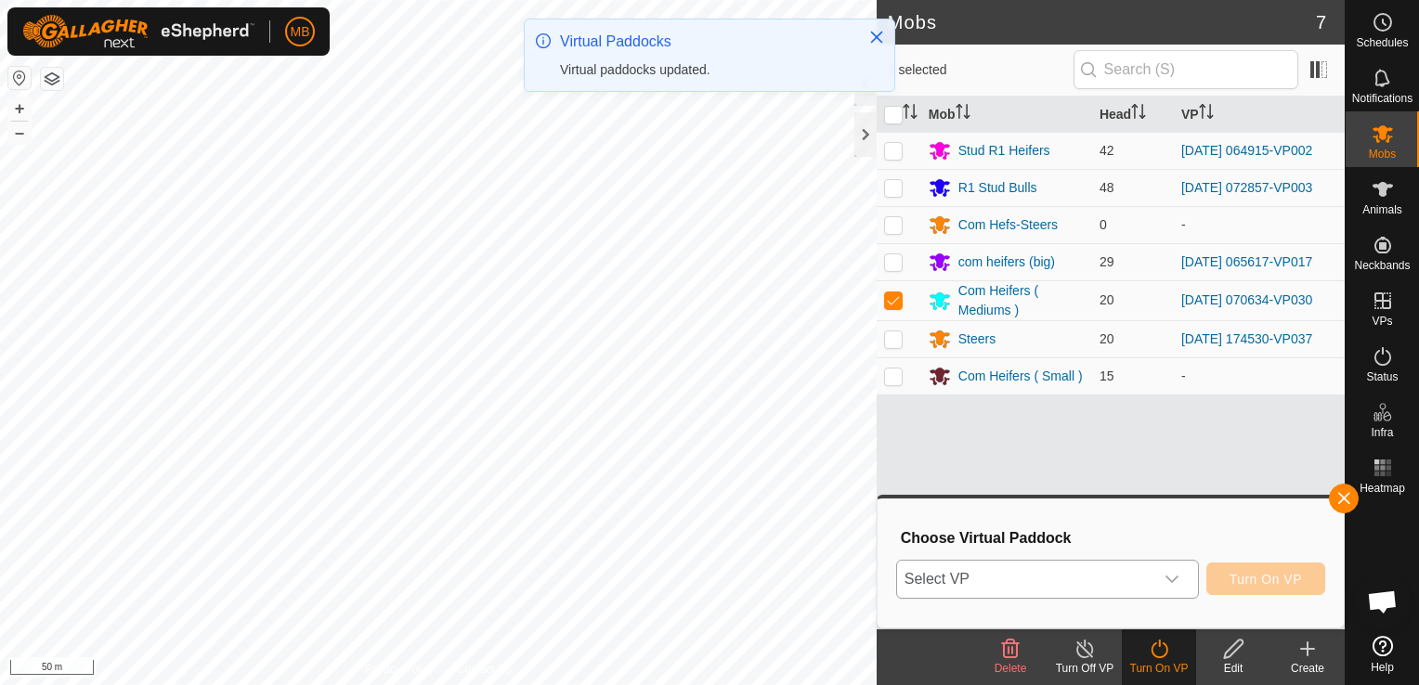
click at [1174, 573] on icon "dropdown trigger" at bounding box center [1171, 579] width 15 height 15
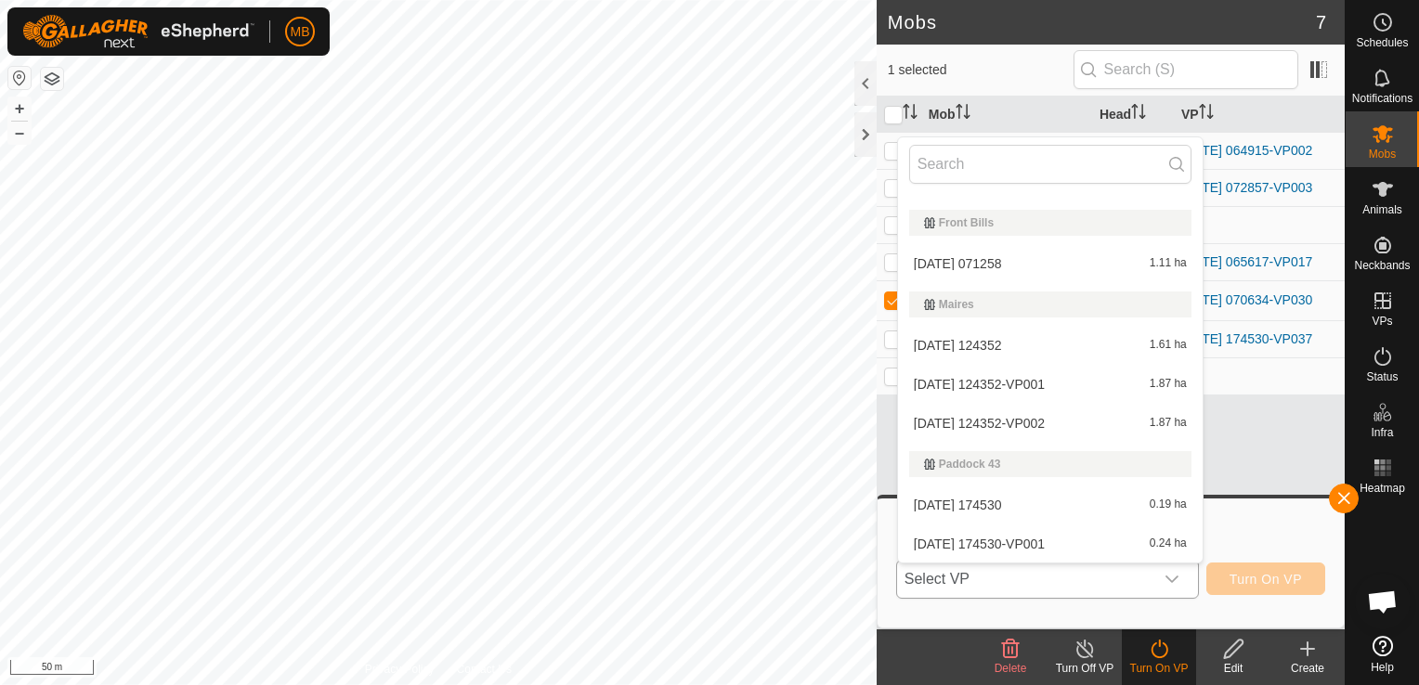
scroll to position [994, 0]
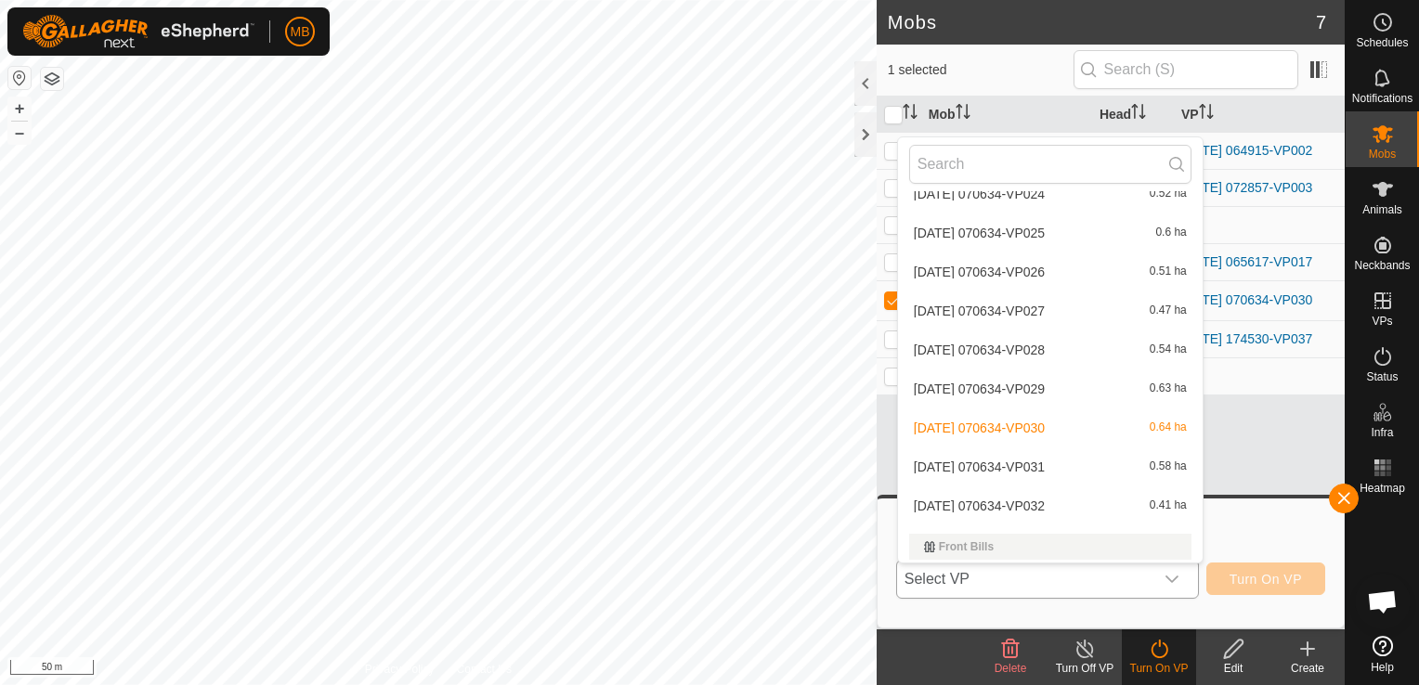
click at [1046, 459] on li "[DATE] 070634-VP031 0.58 ha" at bounding box center [1050, 466] width 305 height 37
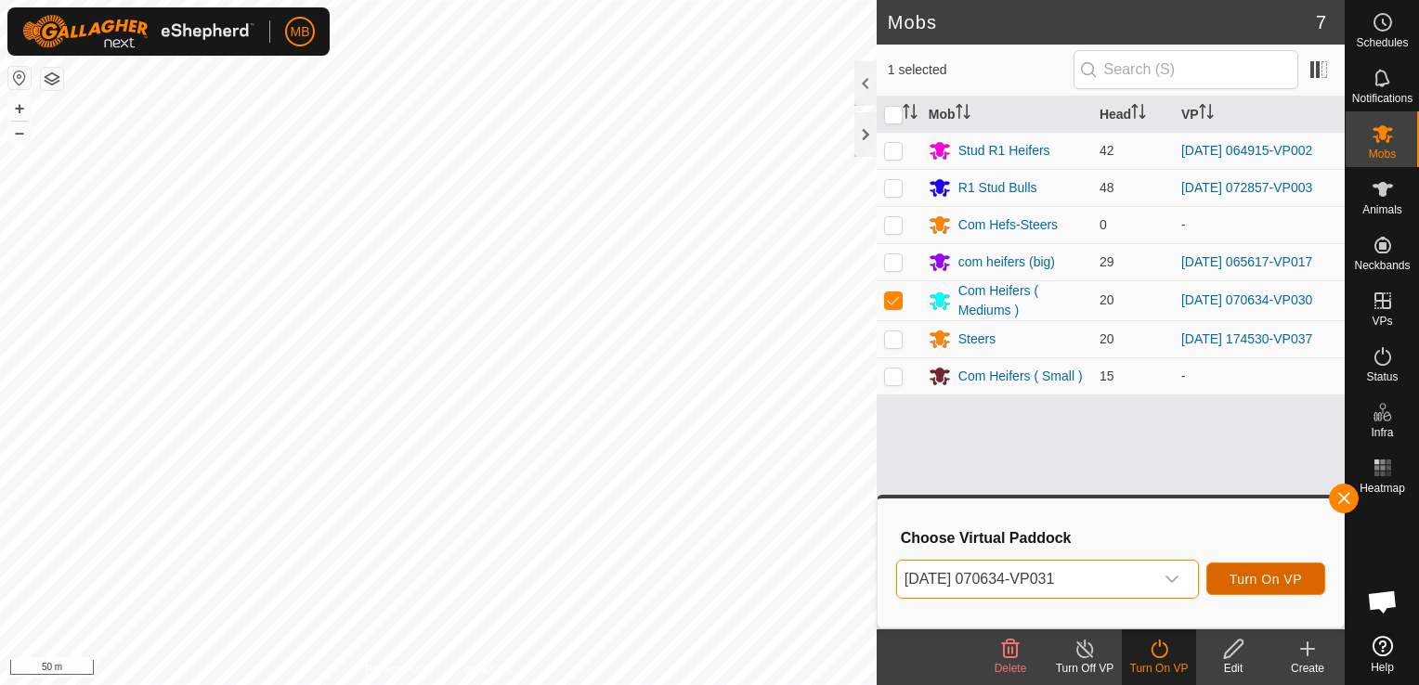
click at [1264, 581] on span "Turn On VP" at bounding box center [1265, 579] width 72 height 15
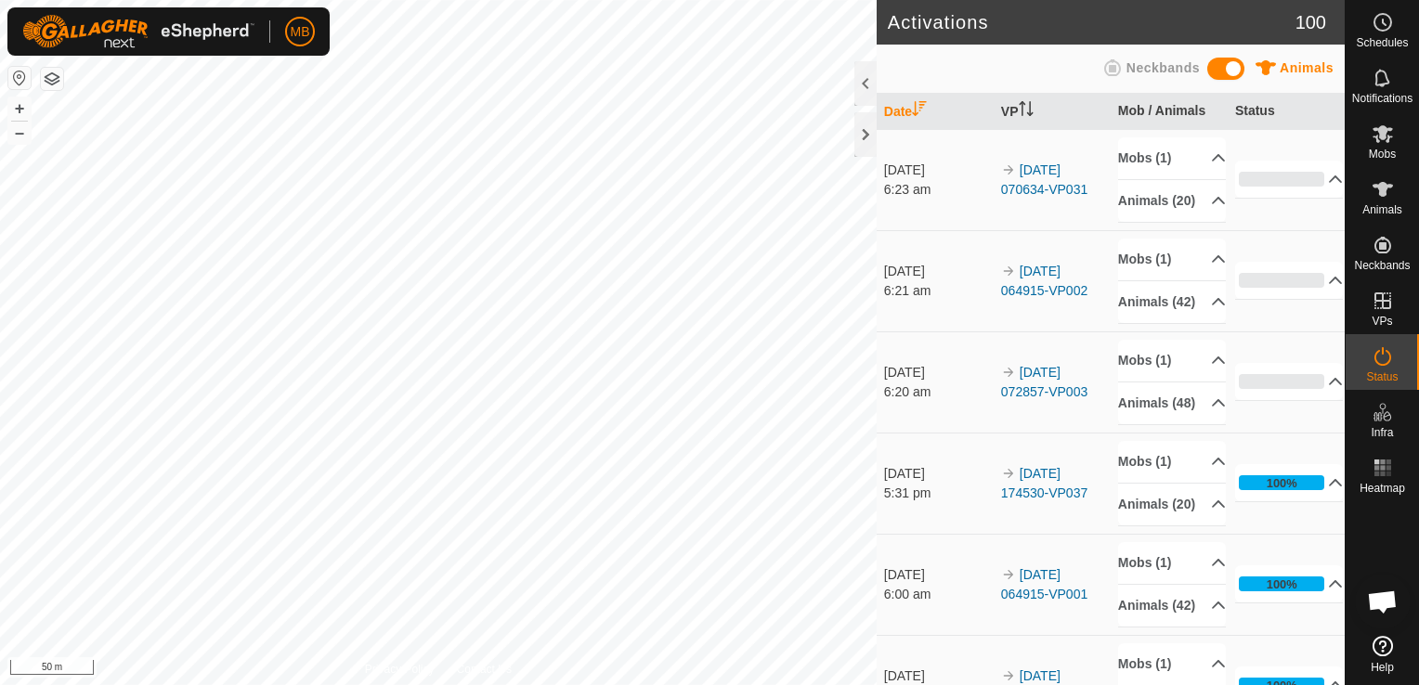
click at [943, 474] on div "Activations 100 Animals Neckbands Date VP Mob / Animals Status [DATE] 6:23 am 2…" at bounding box center [672, 342] width 1344 height 685
click at [1396, 147] on es-mob-svg-icon at bounding box center [1382, 134] width 33 height 30
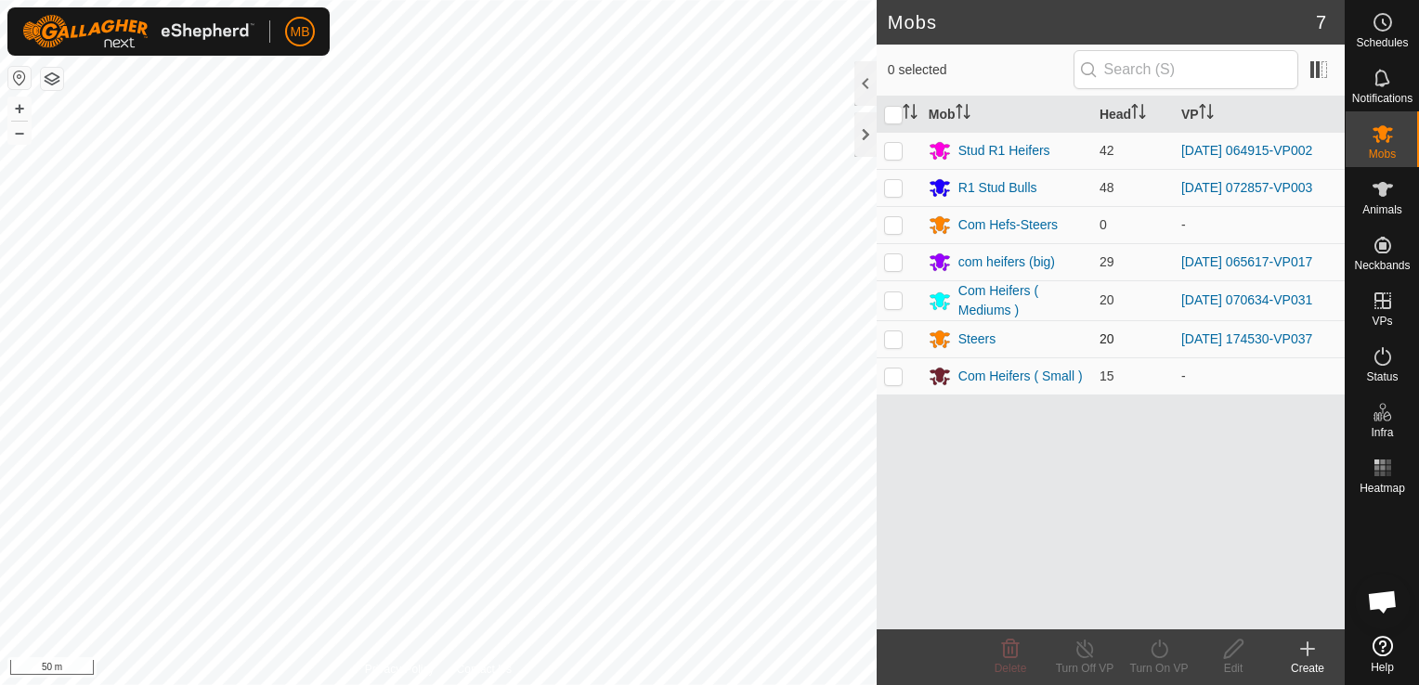
click at [891, 345] on td at bounding box center [898, 338] width 45 height 37
checkbox input "true"
click at [1145, 658] on turn-on-svg-icon at bounding box center [1159, 649] width 74 height 22
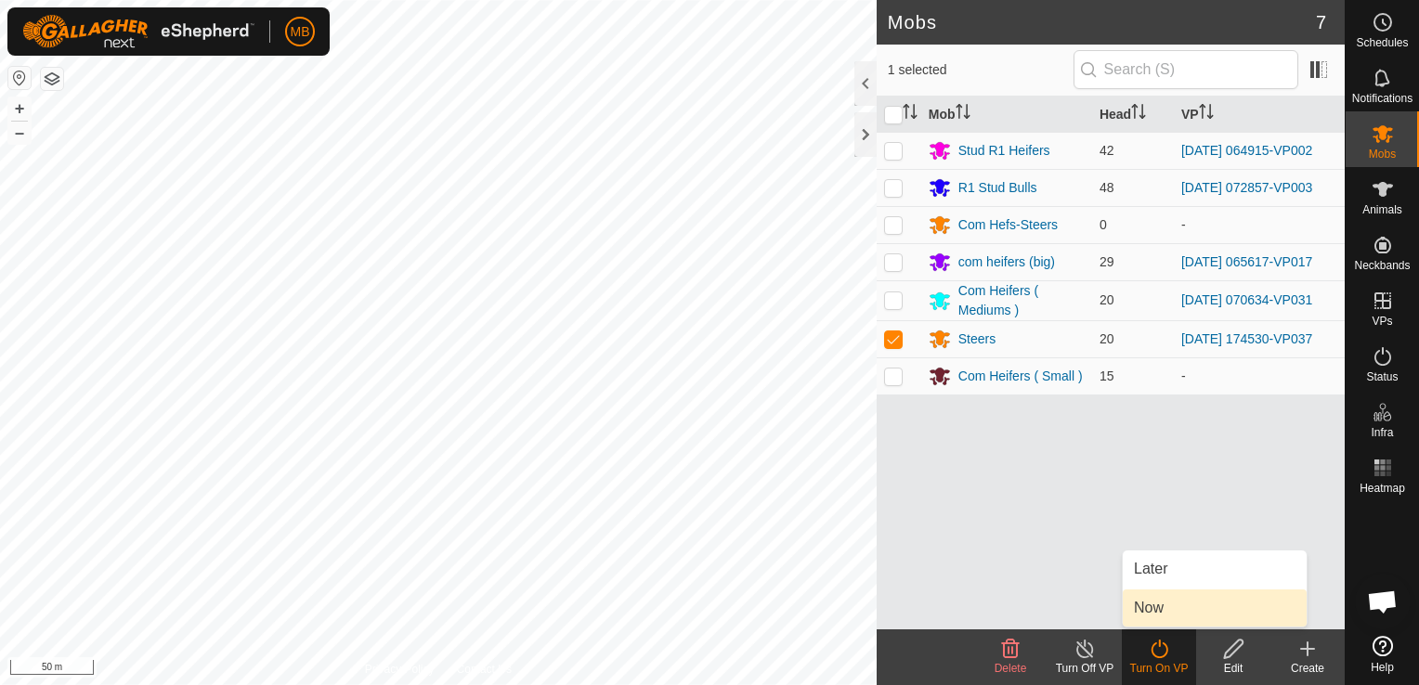
click at [1197, 611] on link "Now" at bounding box center [1215, 608] width 184 height 37
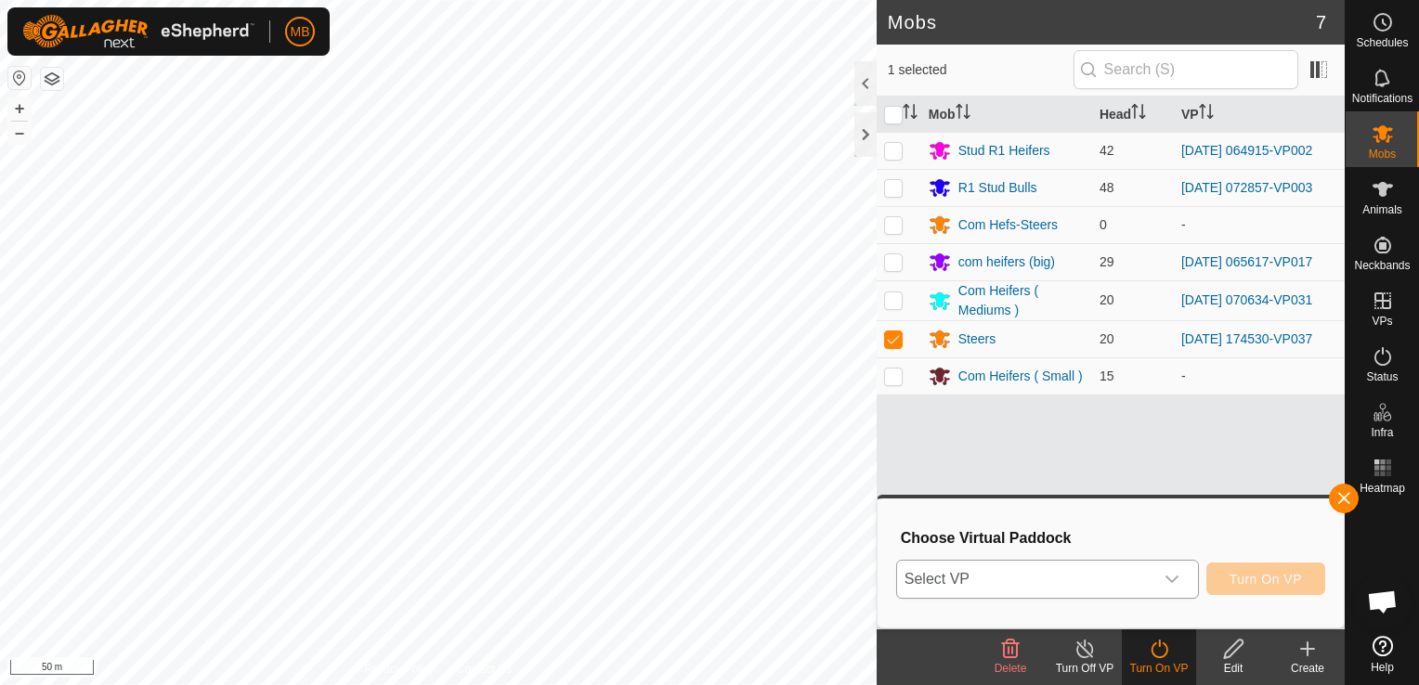
click at [1170, 581] on icon "dropdown trigger" at bounding box center [1171, 579] width 15 height 15
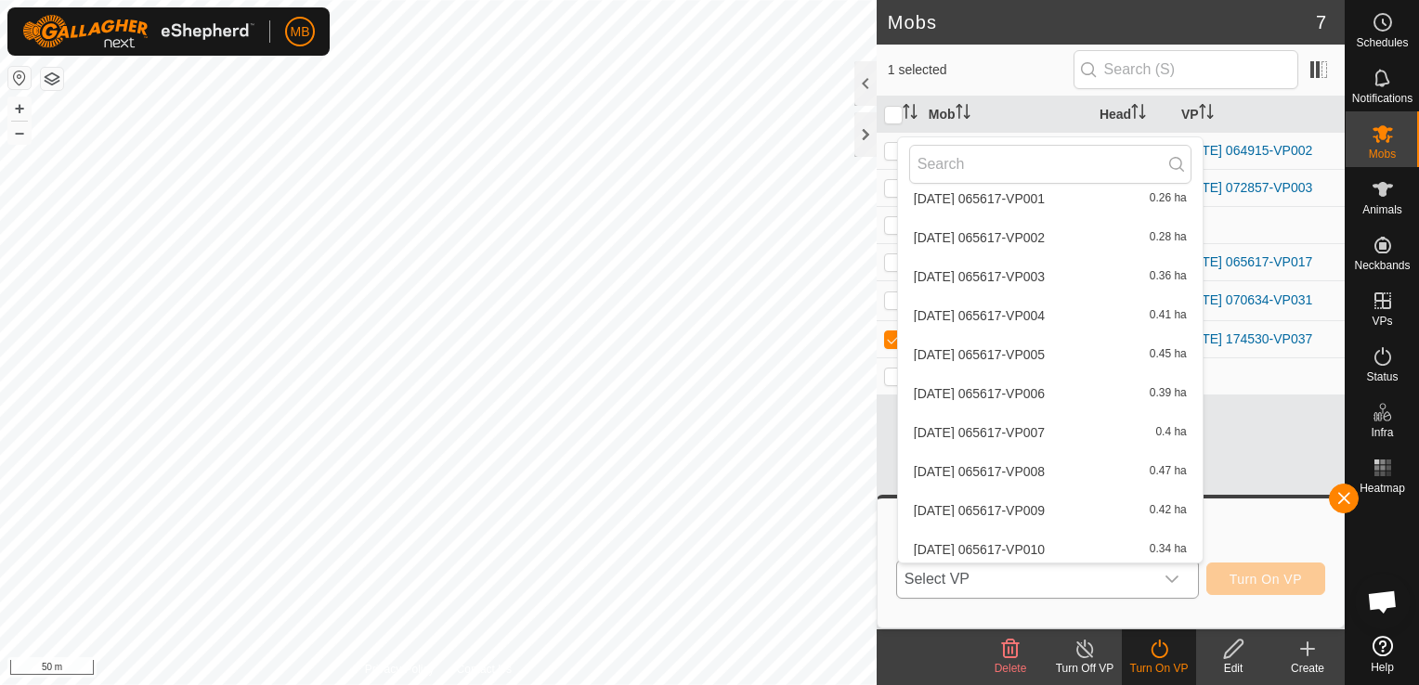
scroll to position [2941, 0]
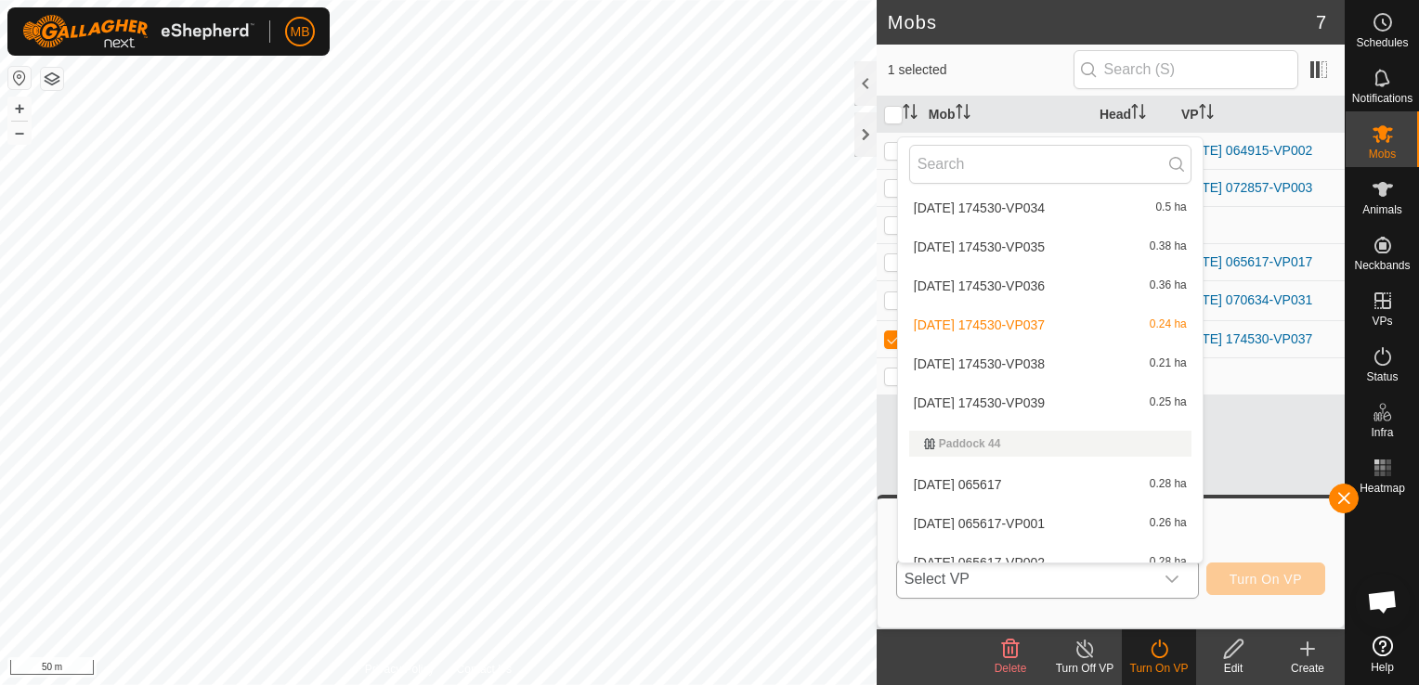
click at [1118, 370] on li "[DATE] 174530-VP038 0.21 ha" at bounding box center [1050, 363] width 305 height 37
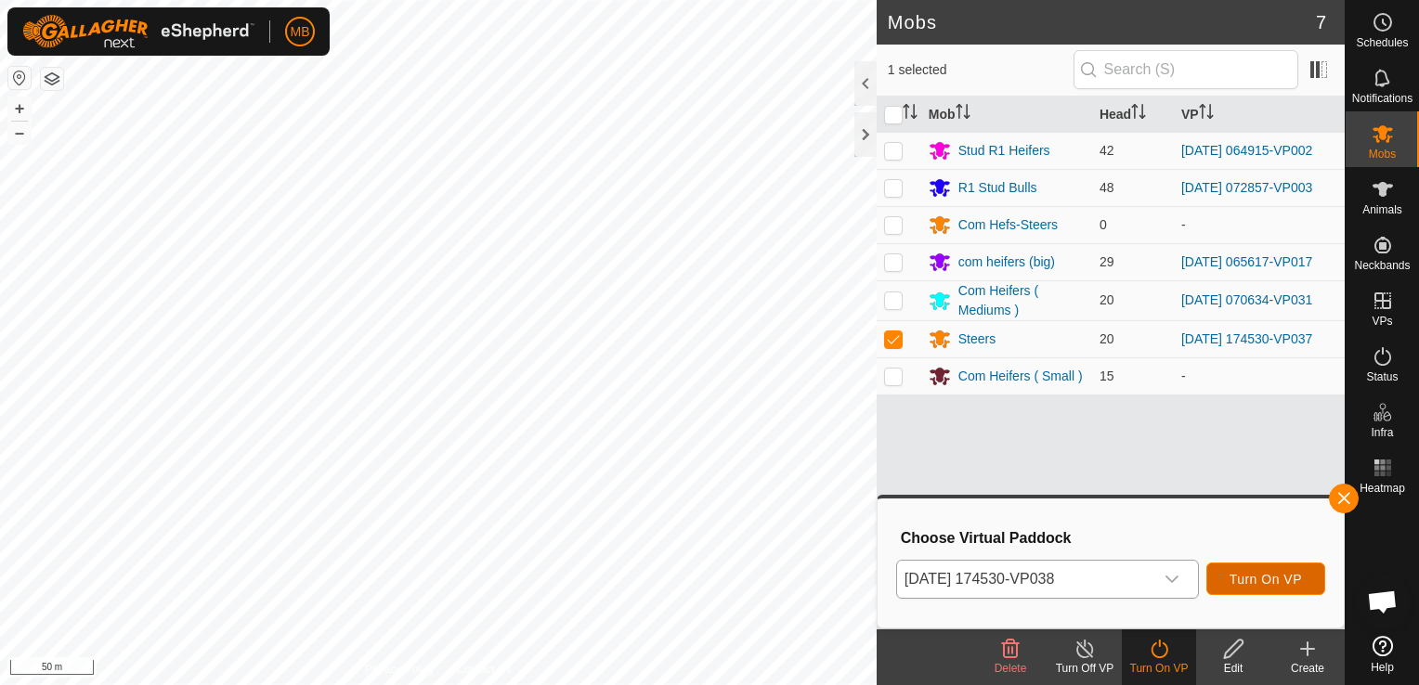
click at [1257, 583] on span "Turn On VP" at bounding box center [1265, 579] width 72 height 15
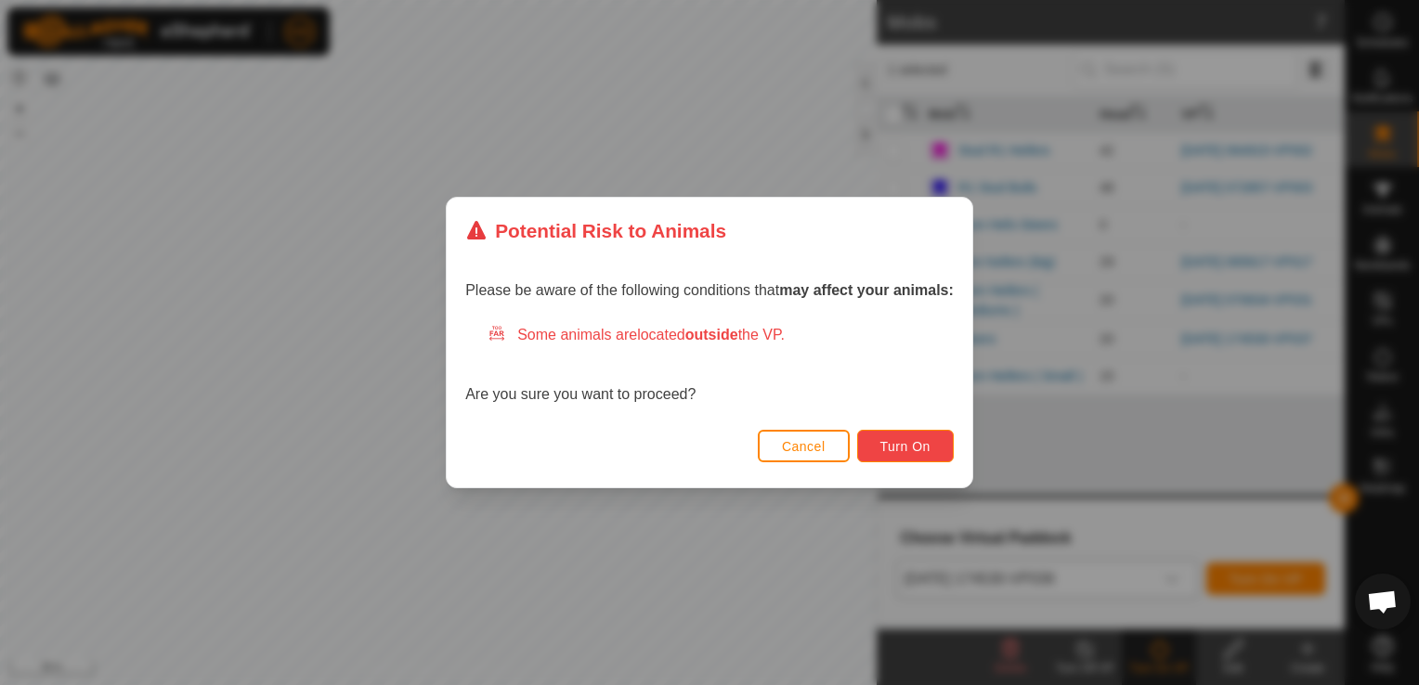
click at [924, 452] on span "Turn On" at bounding box center [905, 446] width 50 height 15
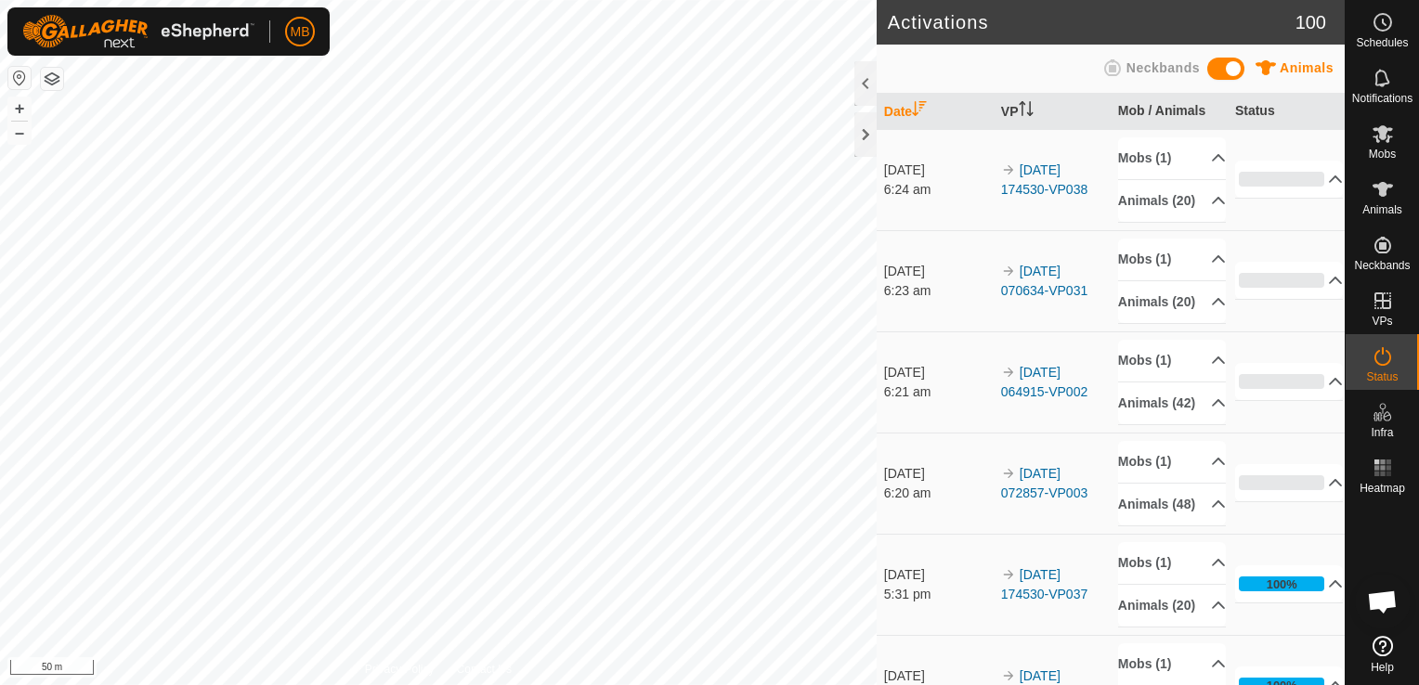
click at [904, 200] on div "6:24 am" at bounding box center [938, 189] width 108 height 19
click at [1385, 153] on span "Mobs" at bounding box center [1382, 154] width 27 height 11
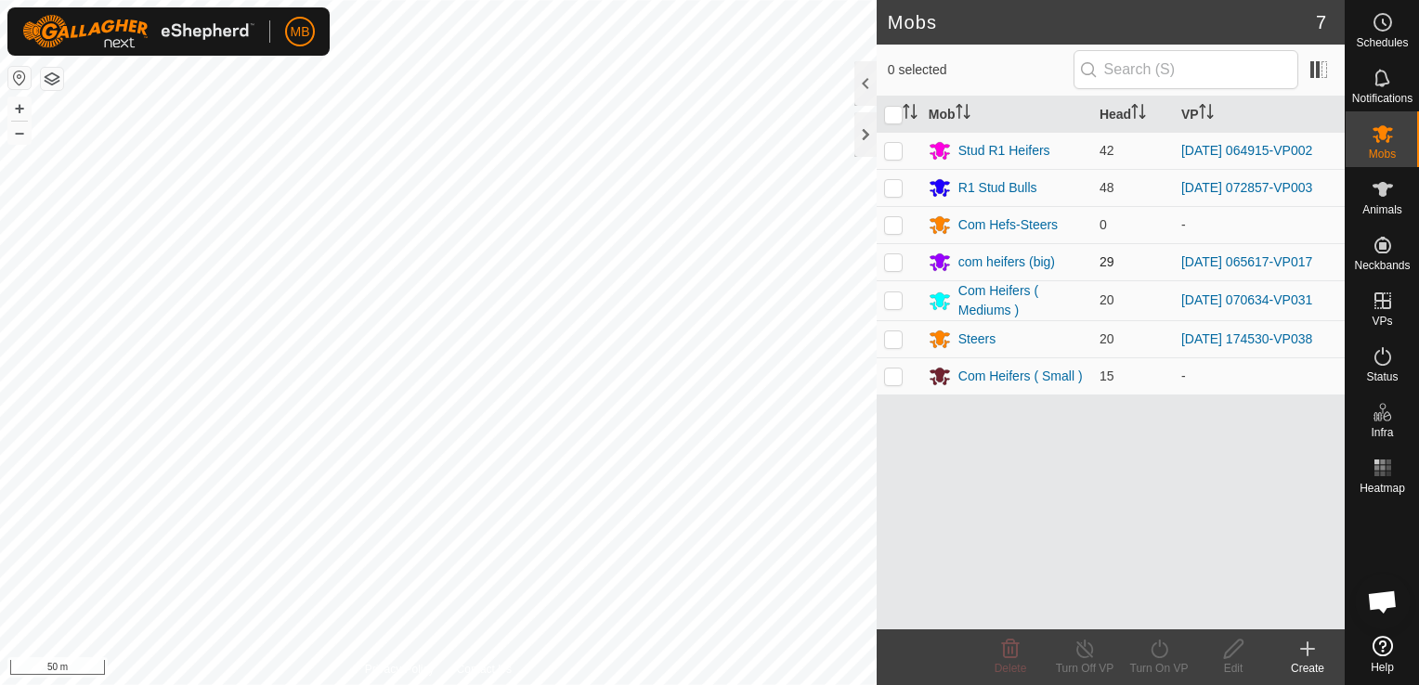
click at [889, 268] on p-checkbox at bounding box center [893, 261] width 19 height 15
checkbox input "true"
click at [1152, 649] on icon at bounding box center [1159, 649] width 23 height 22
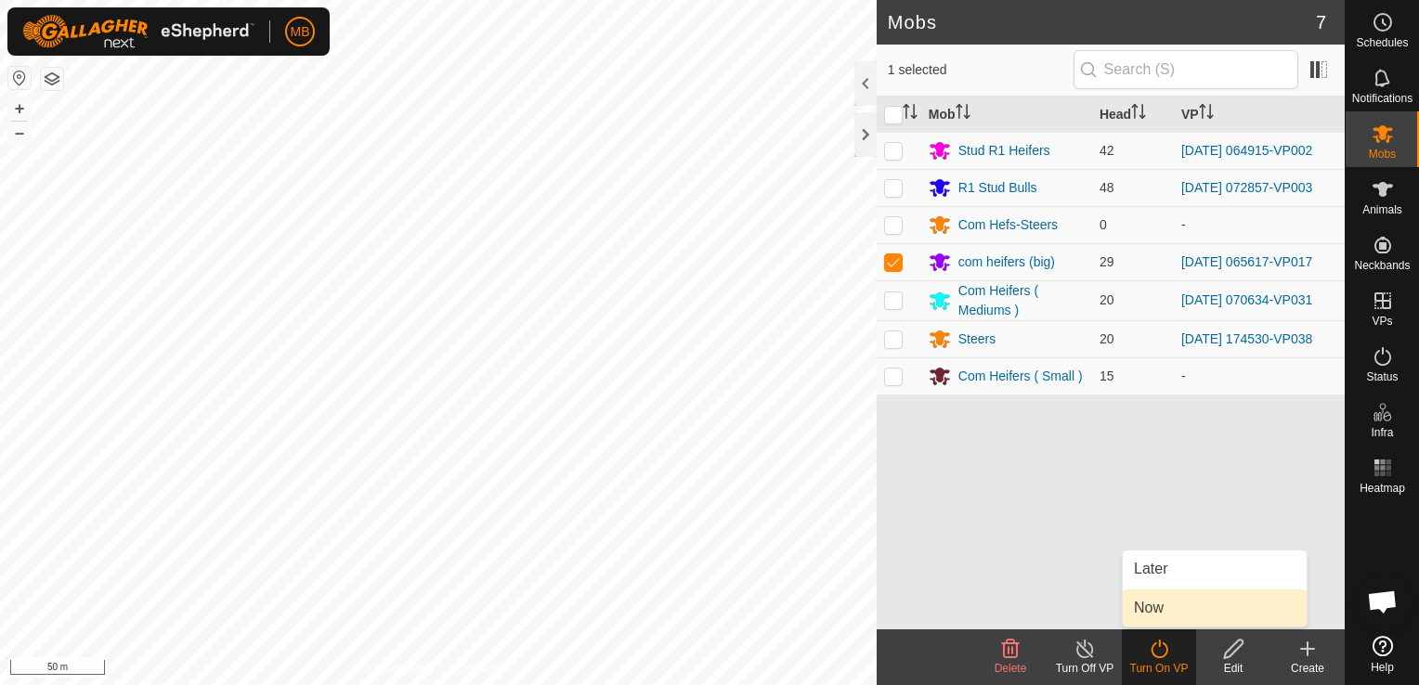
click at [1153, 618] on link "Now" at bounding box center [1215, 608] width 184 height 37
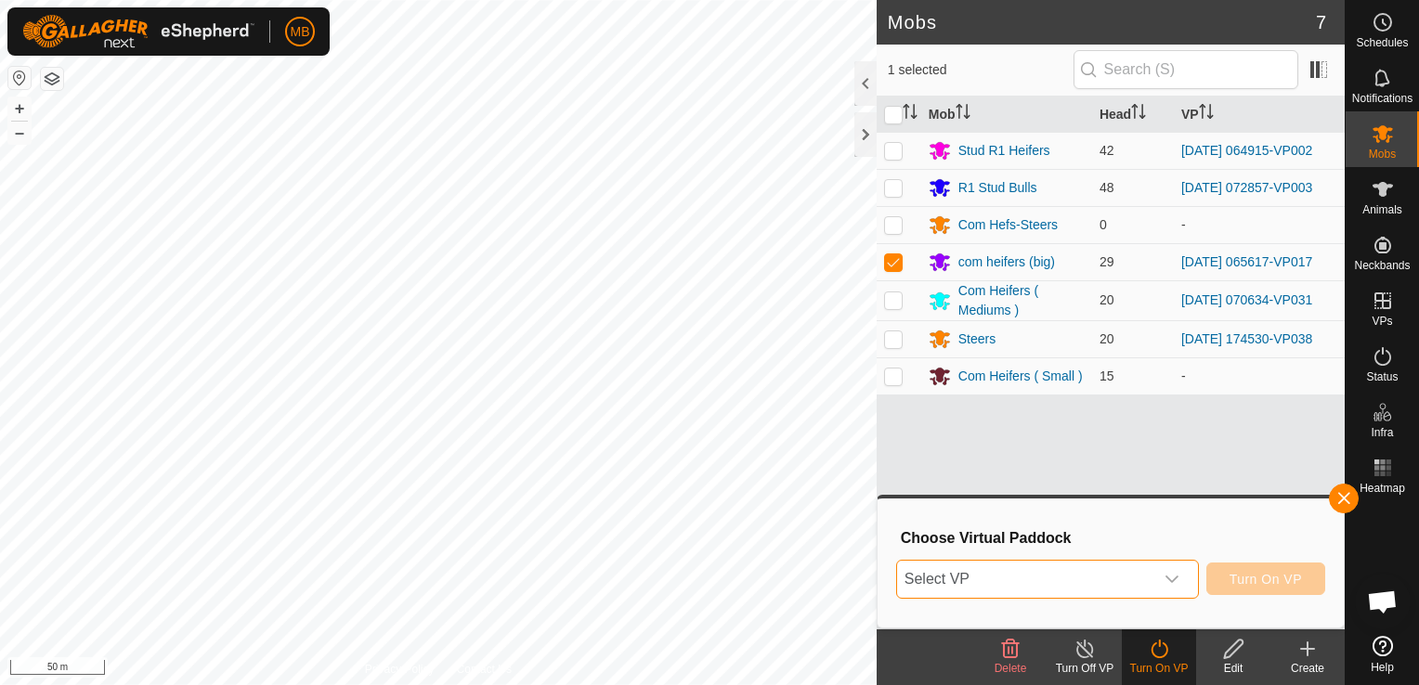
click at [1153, 578] on span "Select VP" at bounding box center [1025, 579] width 256 height 37
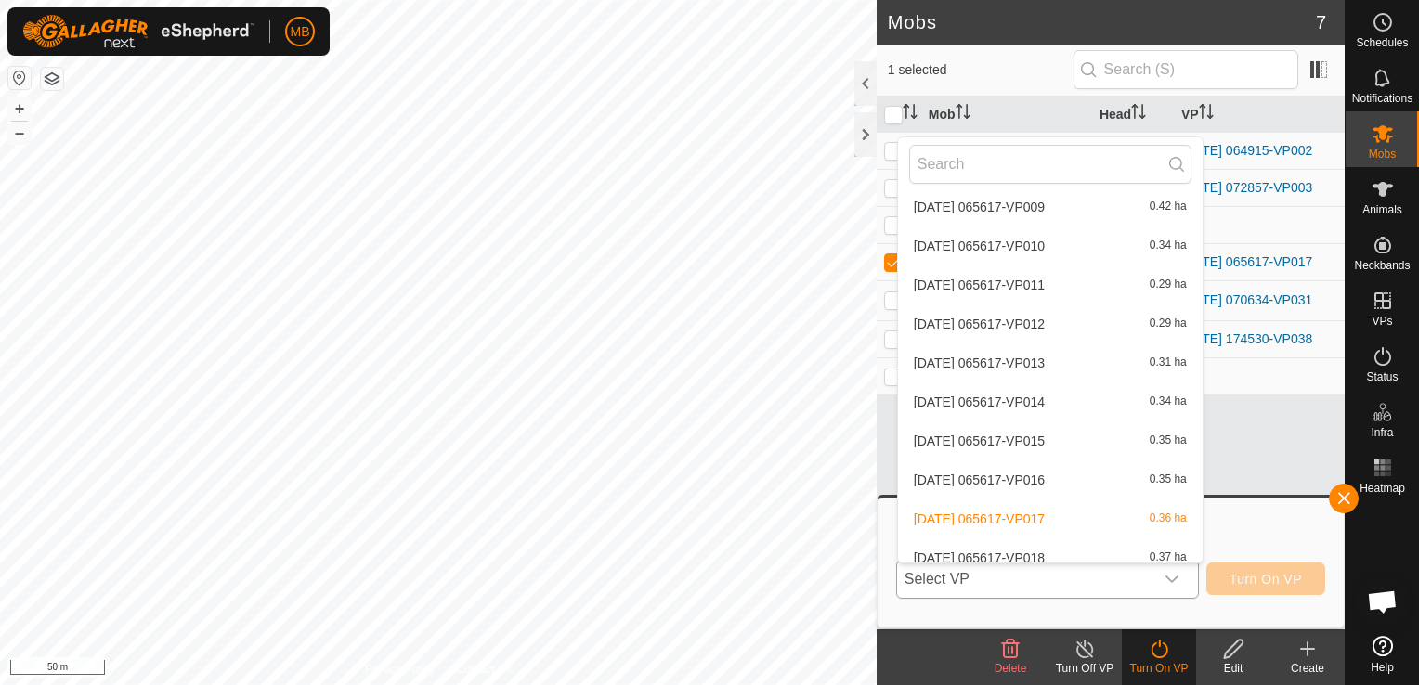
scroll to position [3895, 0]
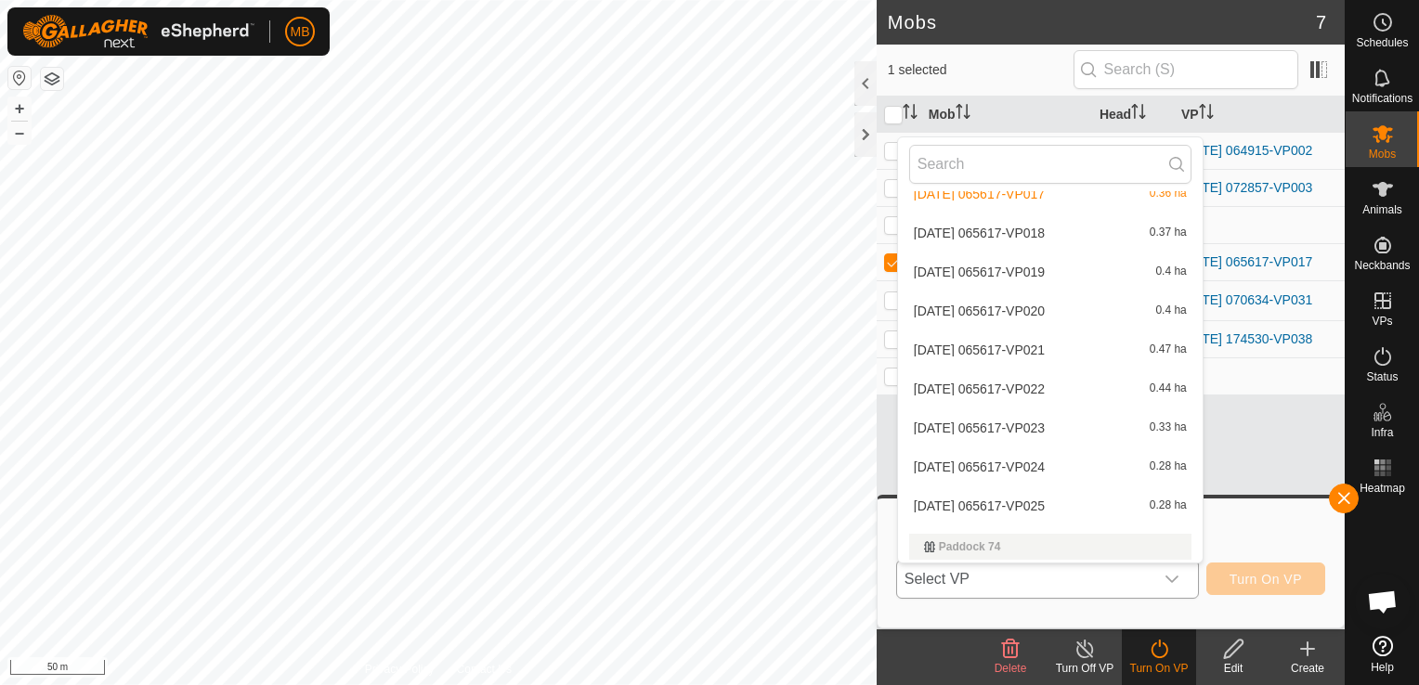
click at [1092, 234] on li "[DATE] 065617-VP018 0.37 ha" at bounding box center [1050, 232] width 305 height 37
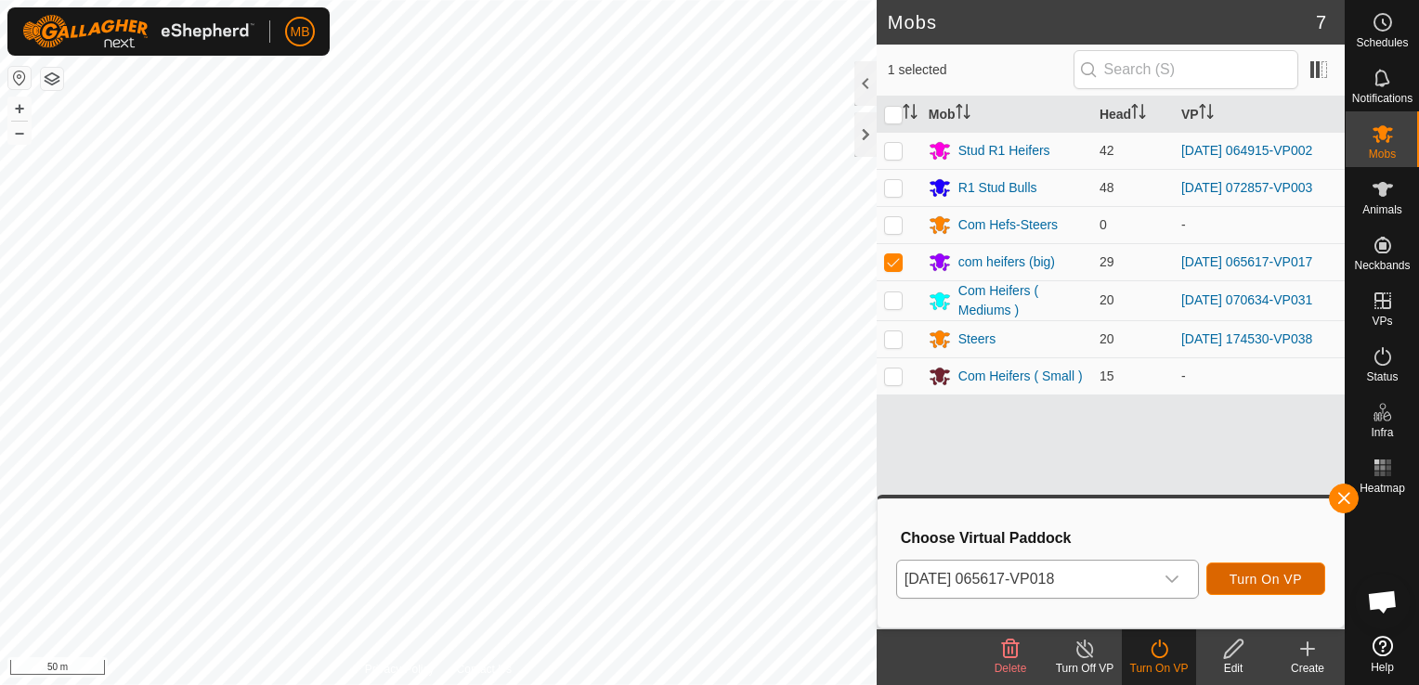
click at [1254, 573] on span "Turn On VP" at bounding box center [1265, 579] width 72 height 15
